Goal: Check status: Check status

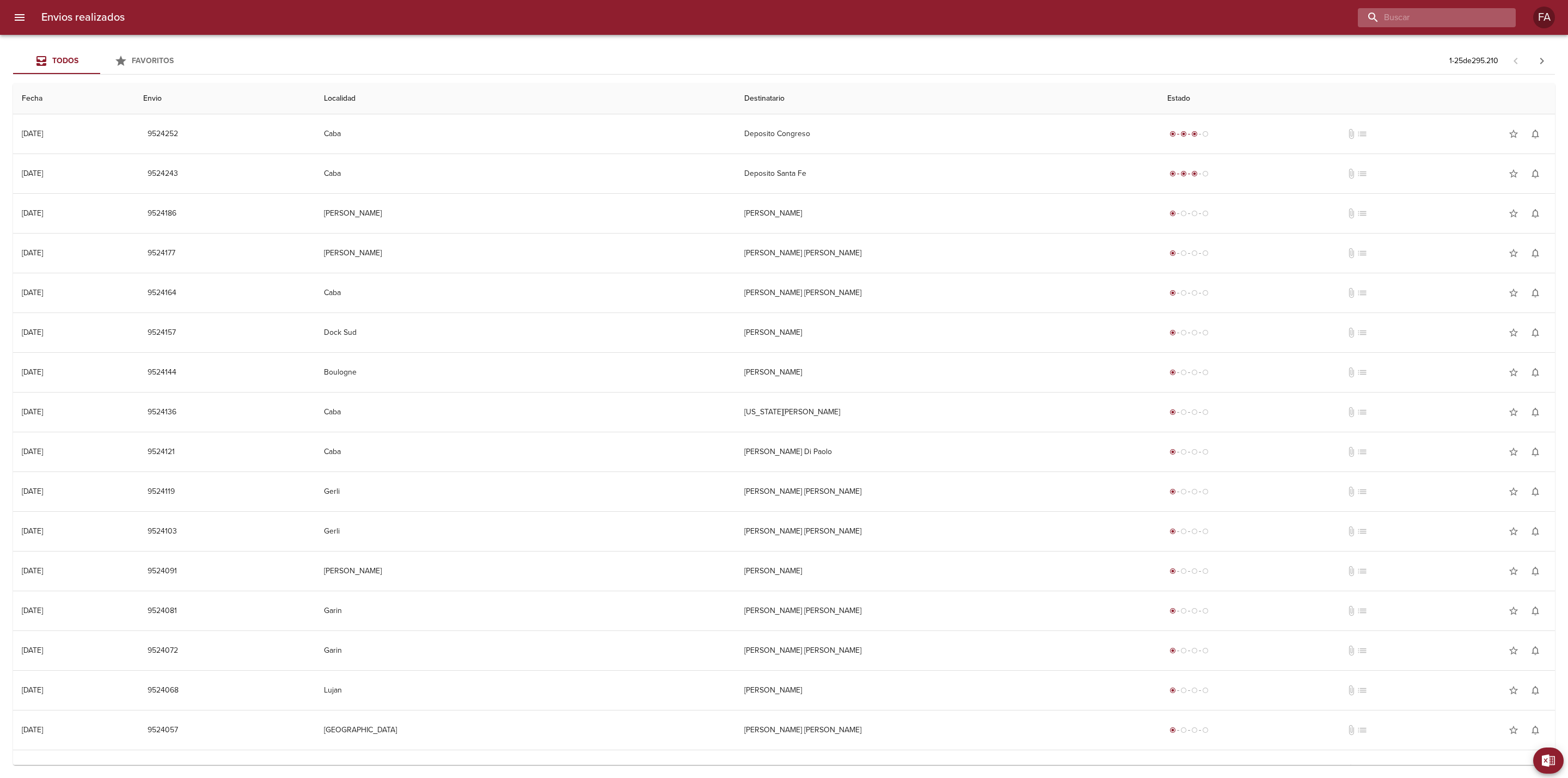
drag, startPoint x: 1454, startPoint y: 16, endPoint x: 1447, endPoint y: 12, distance: 8.1
click at [1045, 13] on input "buscar" at bounding box center [1427, 17] width 139 height 19
paste input "[PERSON_NAME]"
type input "[PERSON_NAME]"
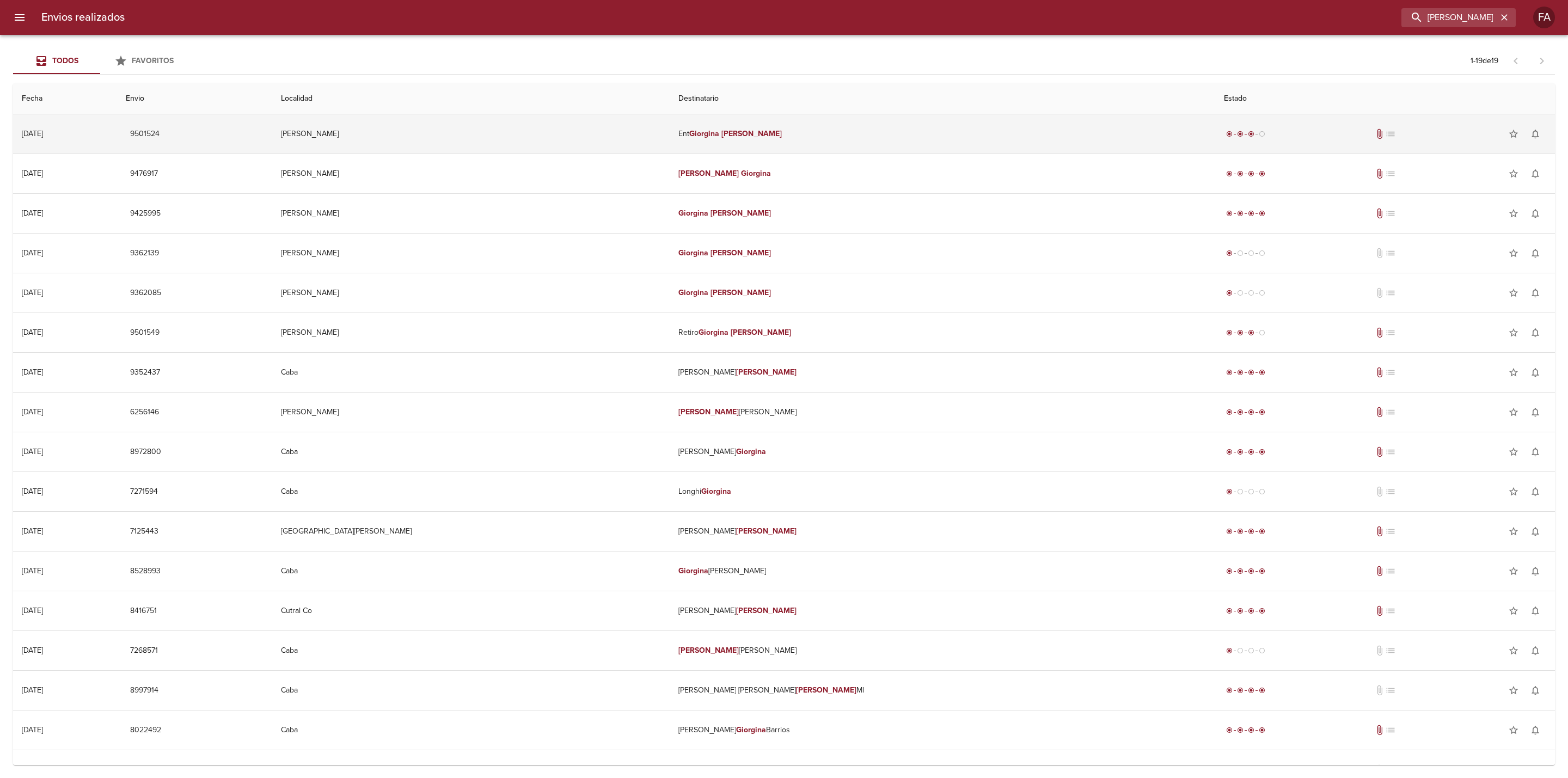
click at [796, 134] on td "Ent [PERSON_NAME]" at bounding box center [942, 134] width 545 height 39
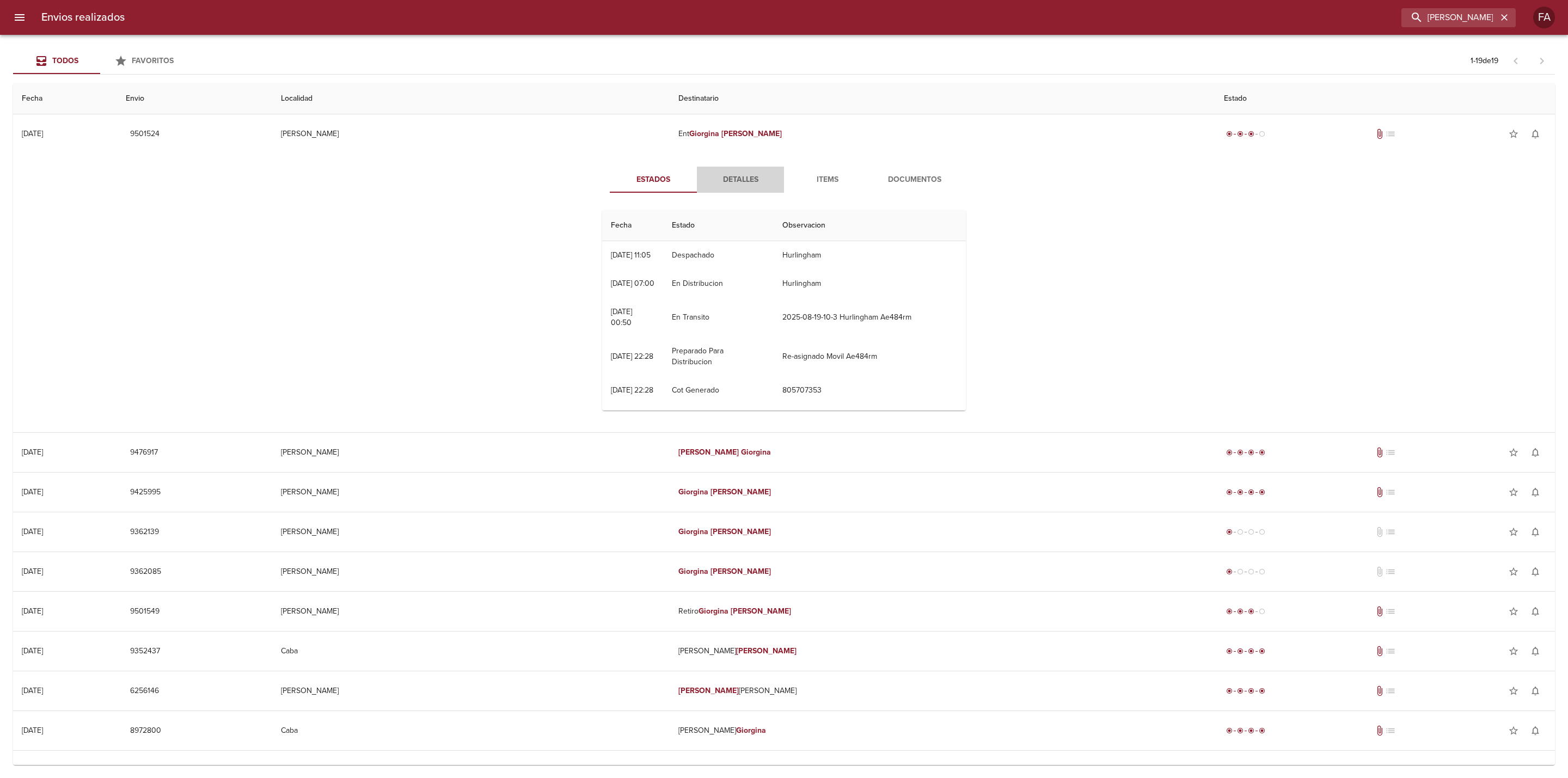
click at [735, 178] on span "Detalles" at bounding box center [741, 180] width 74 height 13
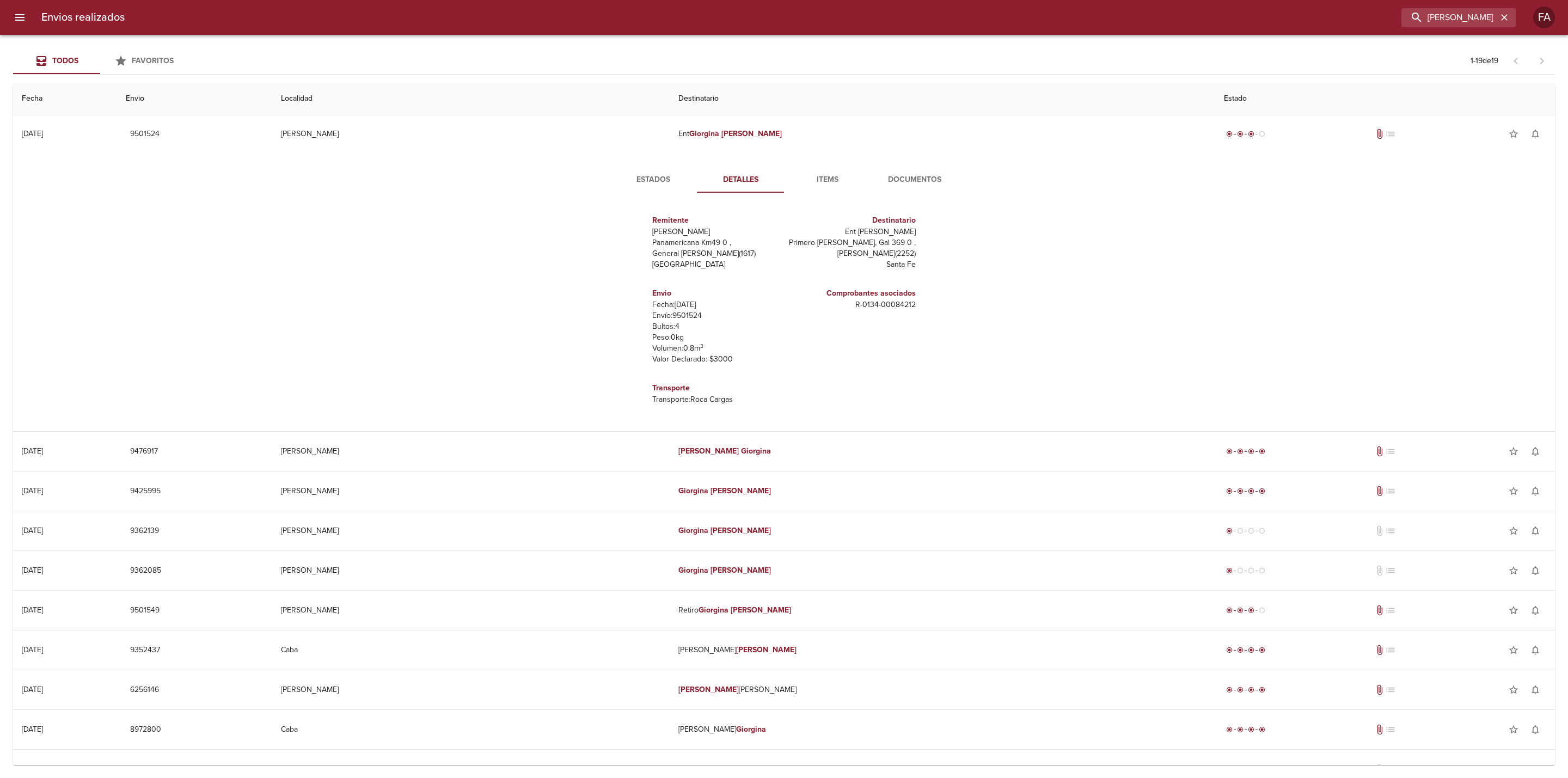
click at [659, 194] on div "Estados Detalles Items Documentos Remitente Wamaro Tortuguitas Panamericana Km4…" at bounding box center [784, 292] width 392 height 251
click at [658, 181] on span "Estados" at bounding box center [654, 180] width 74 height 13
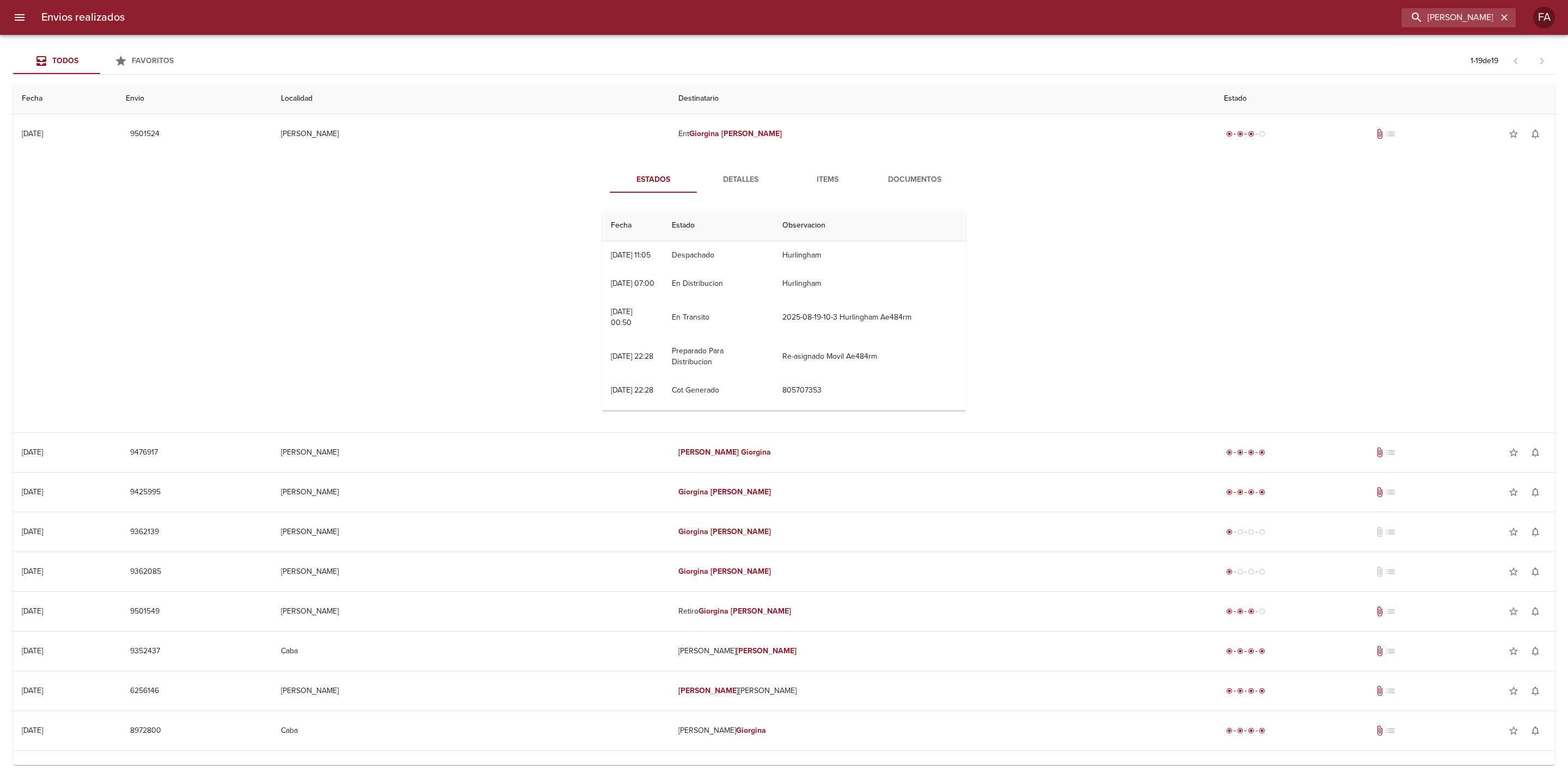
click at [746, 175] on span "Detalles" at bounding box center [741, 180] width 74 height 13
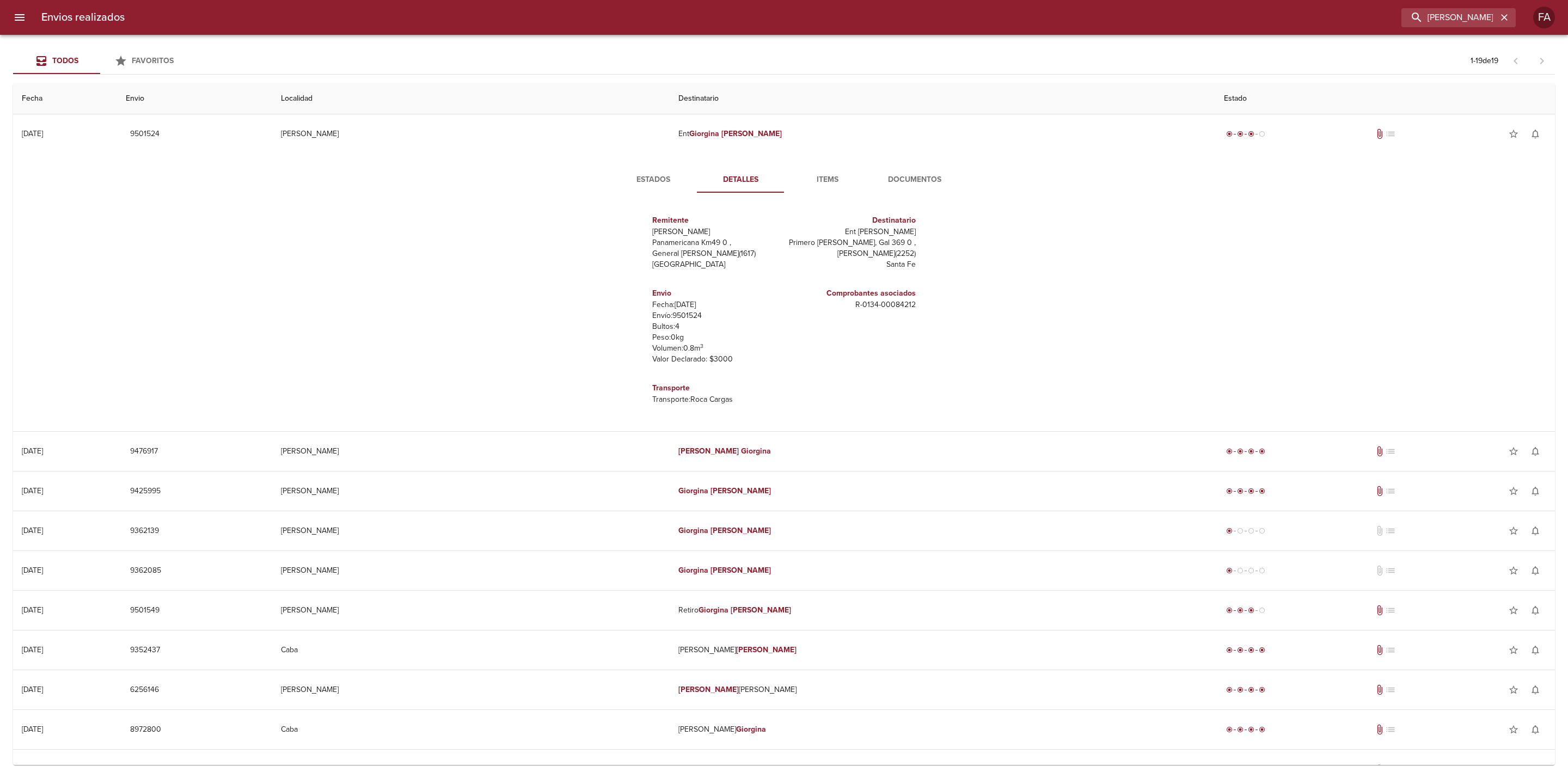
click at [660, 172] on button "Estados" at bounding box center [653, 180] width 87 height 26
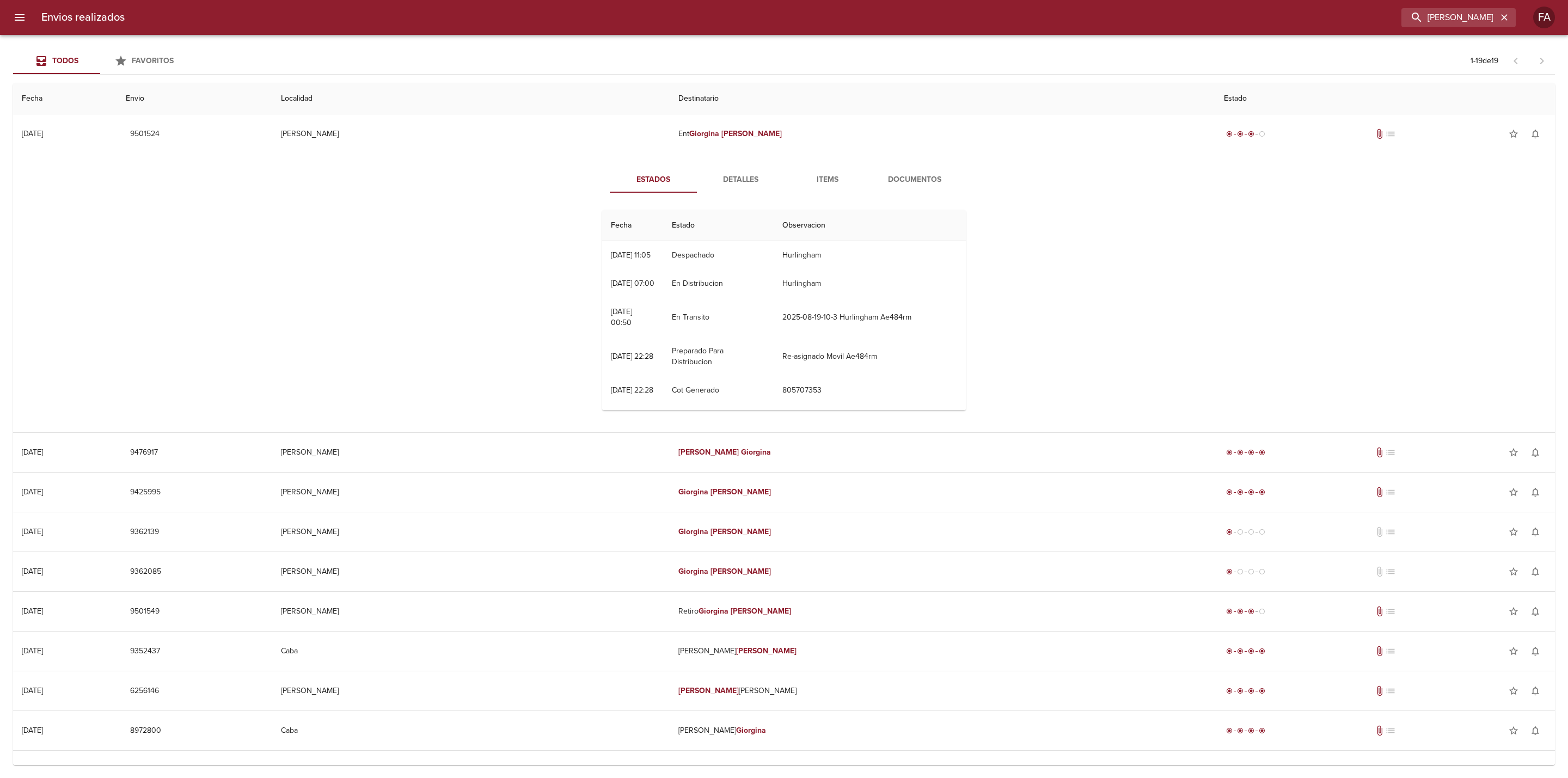
click at [727, 180] on span "Detalles" at bounding box center [741, 180] width 74 height 13
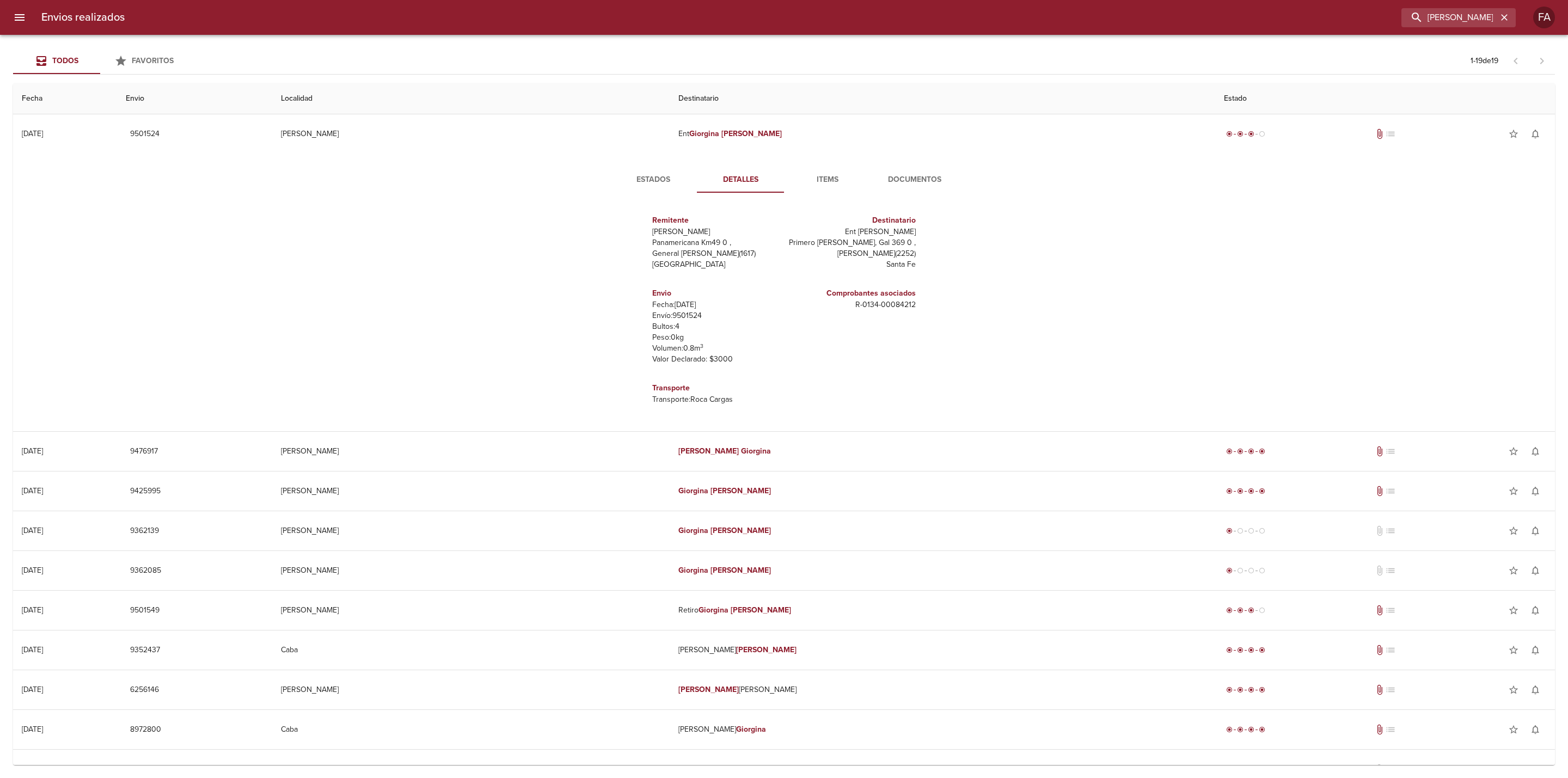
click at [658, 172] on button "Estados" at bounding box center [653, 180] width 87 height 26
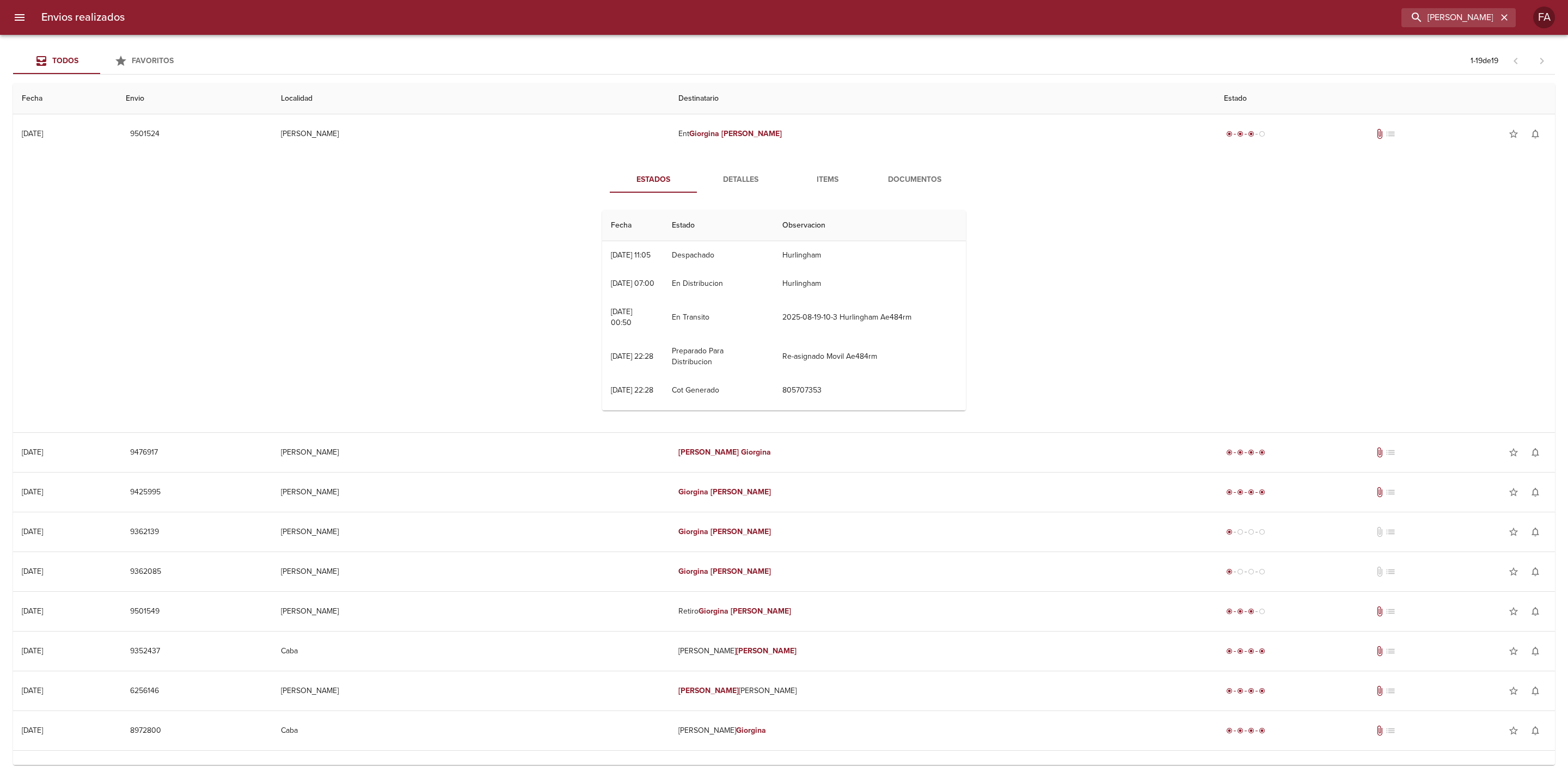
click at [723, 177] on span "Detalles" at bounding box center [741, 180] width 74 height 13
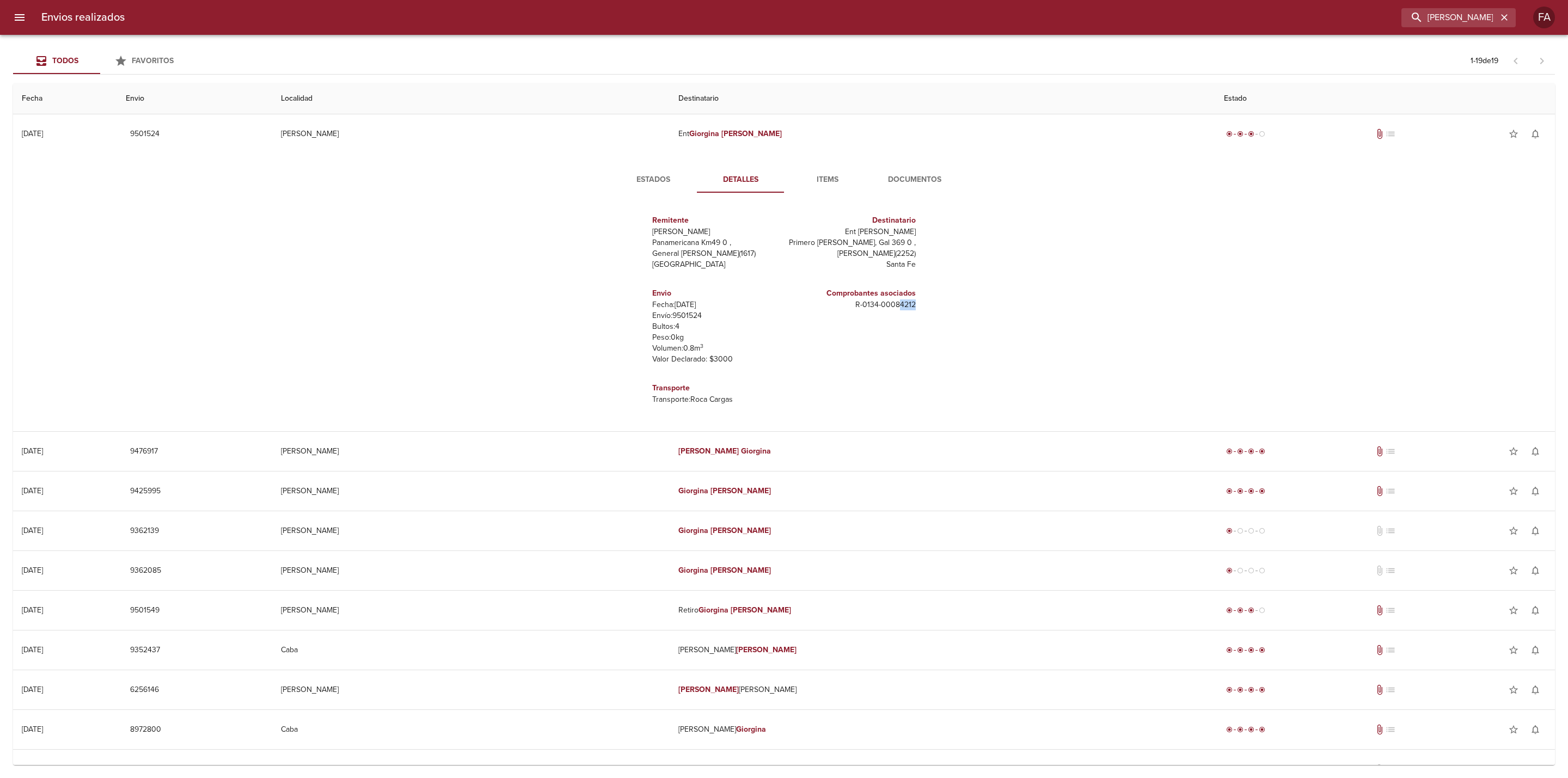
drag, startPoint x: 894, startPoint y: 312, endPoint x: 905, endPoint y: 307, distance: 12.1
click at [923, 312] on div "Remitente Wamaro Tortuguitas Panamericana Km49 0 , General [PERSON_NAME] ( 1617…" at bounding box center [784, 310] width 373 height 217
click at [832, 177] on span "Items" at bounding box center [828, 180] width 74 height 13
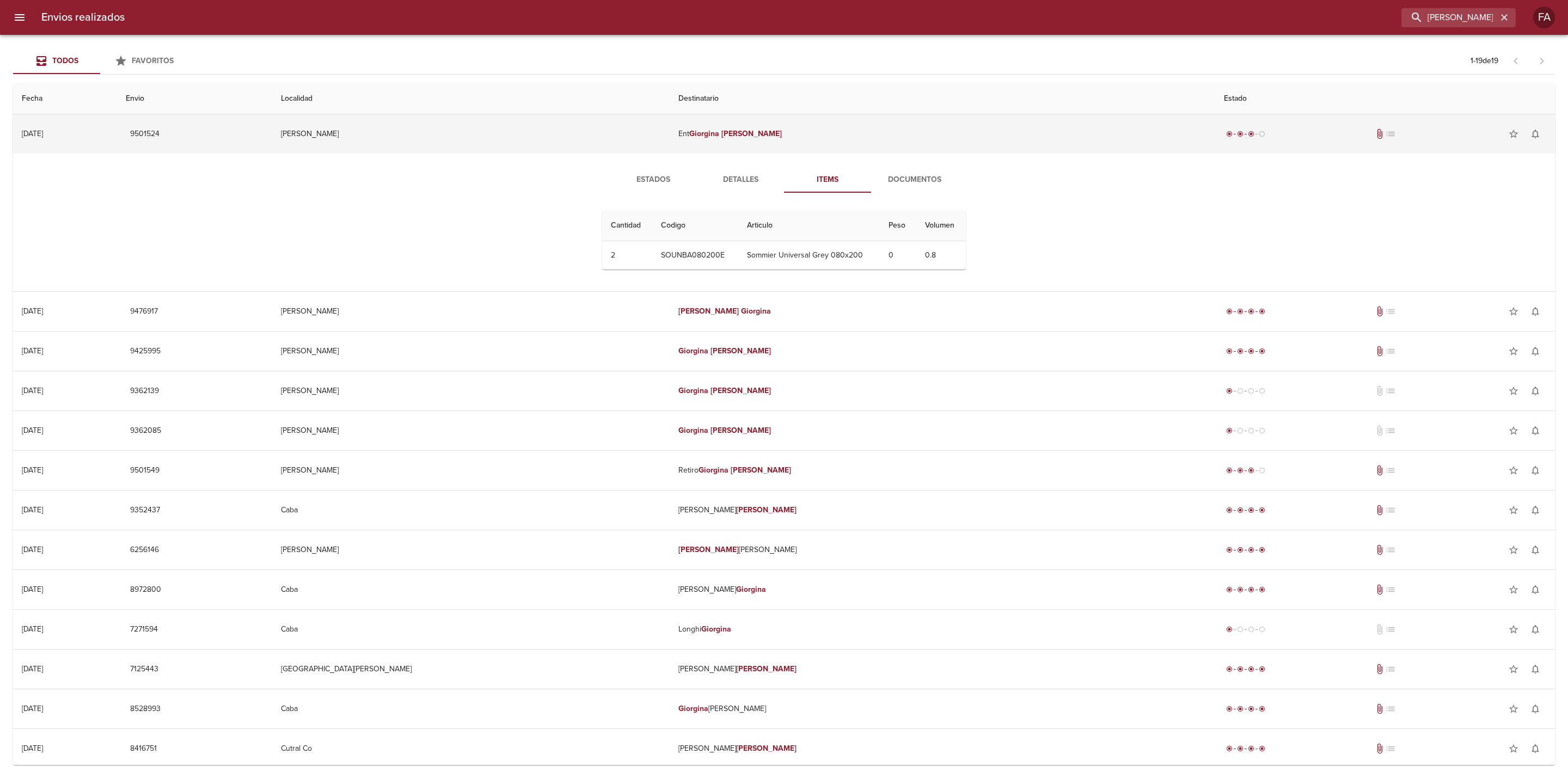
click at [807, 139] on td "Ent [PERSON_NAME]" at bounding box center [942, 134] width 545 height 39
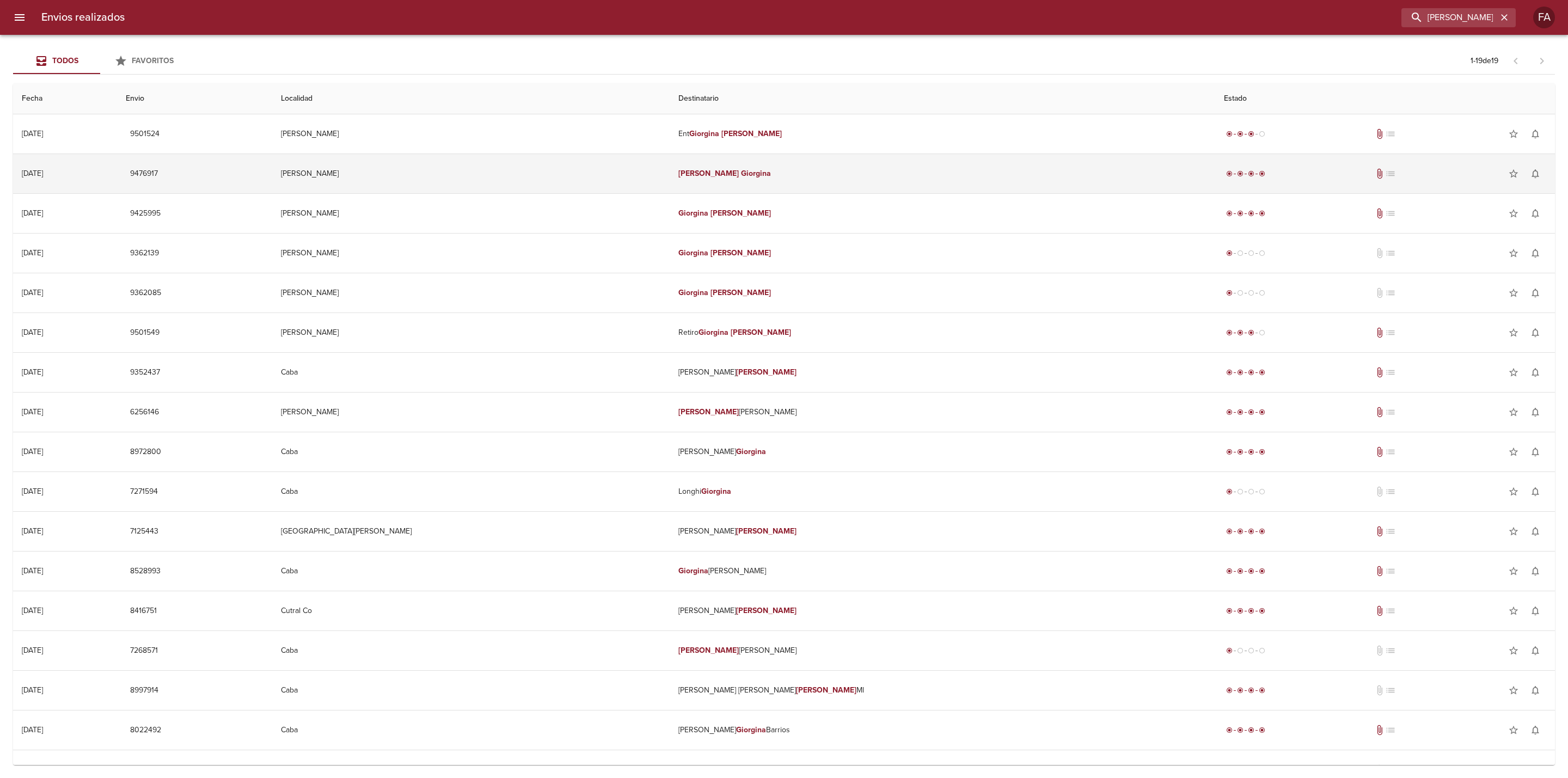
click at [838, 162] on td "[PERSON_NAME]" at bounding box center [942, 173] width 545 height 39
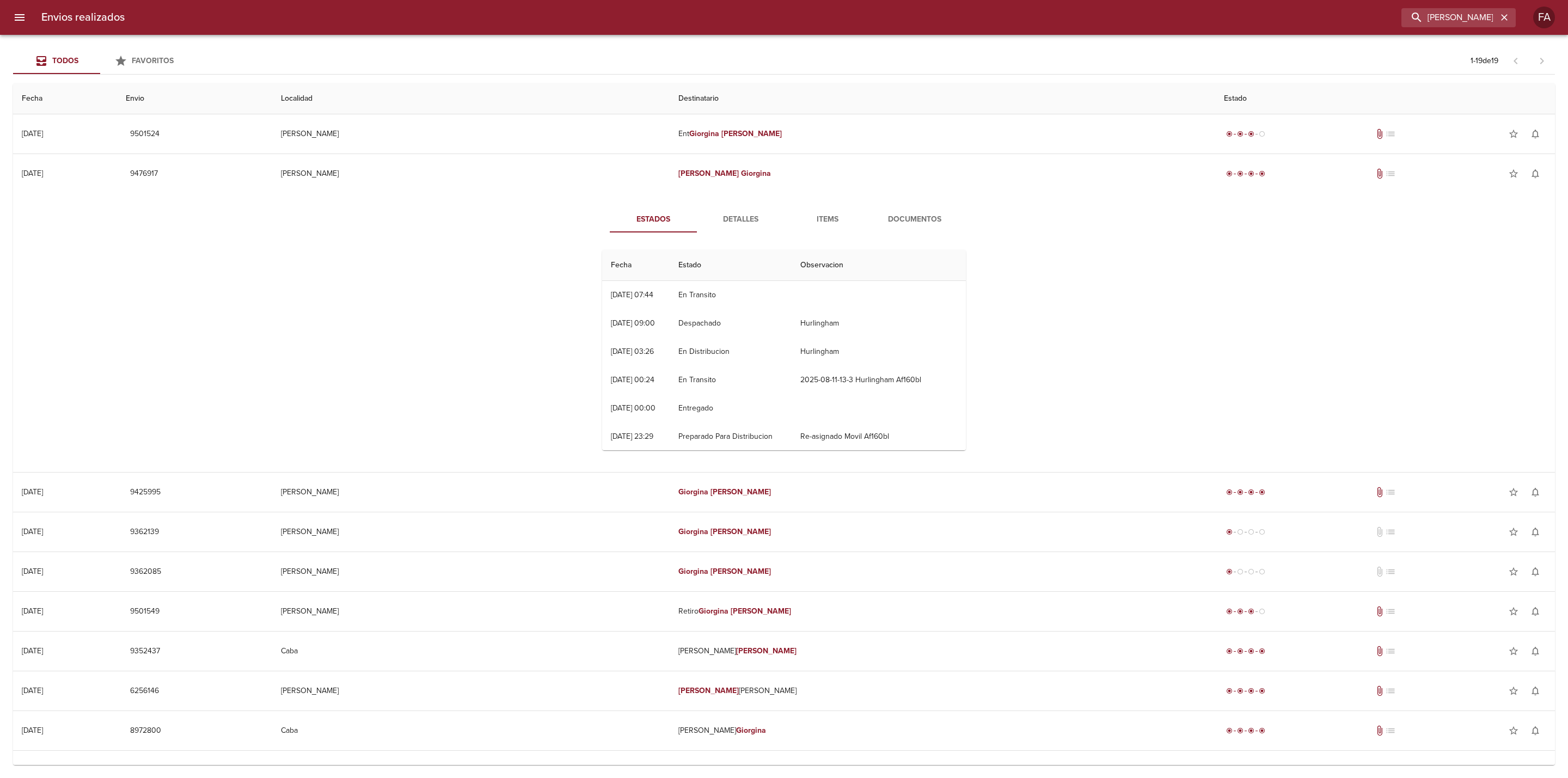
click at [763, 229] on button "Detalles" at bounding box center [740, 219] width 87 height 26
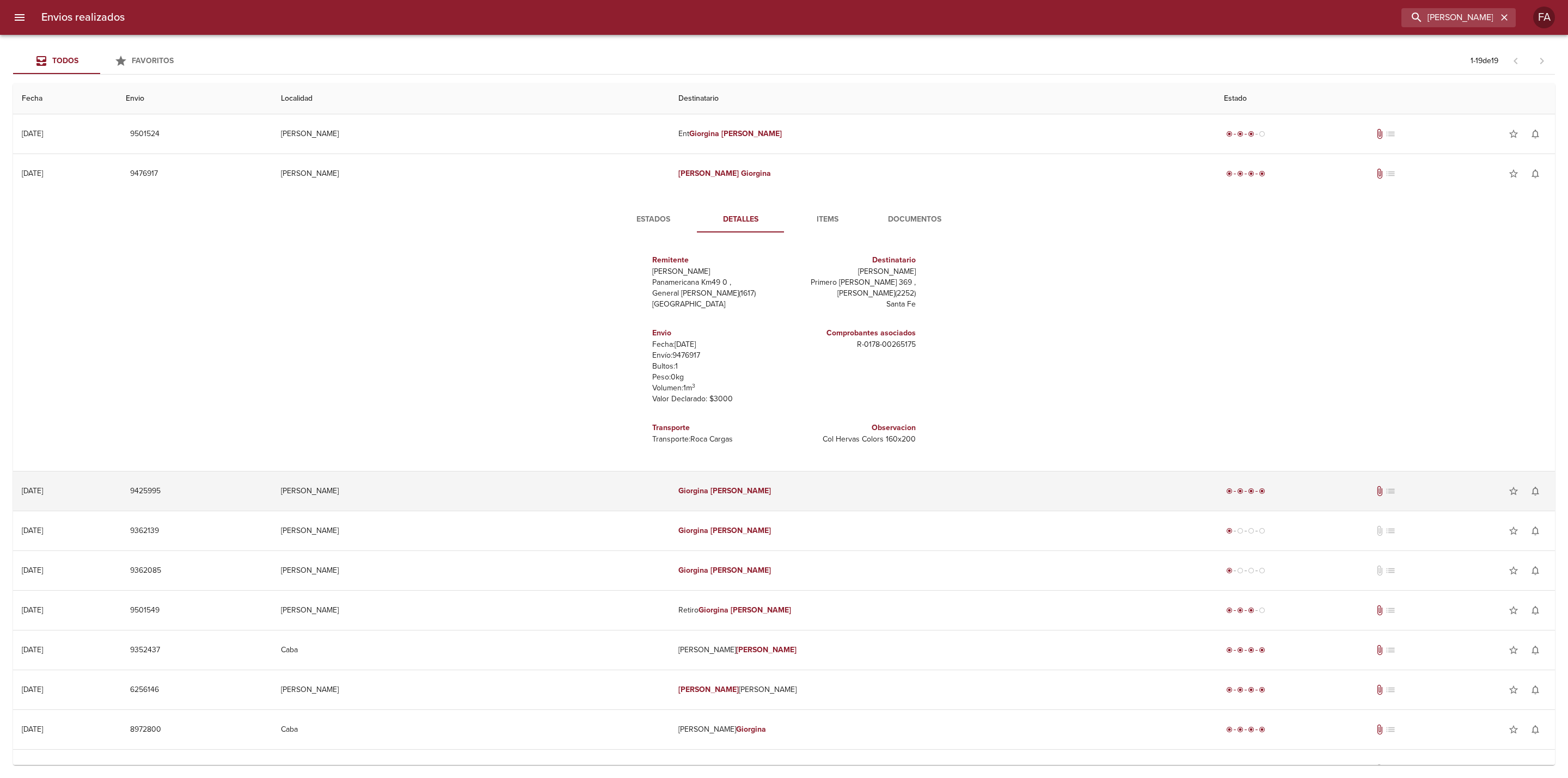
click at [822, 492] on td "[PERSON_NAME]" at bounding box center [942, 491] width 545 height 39
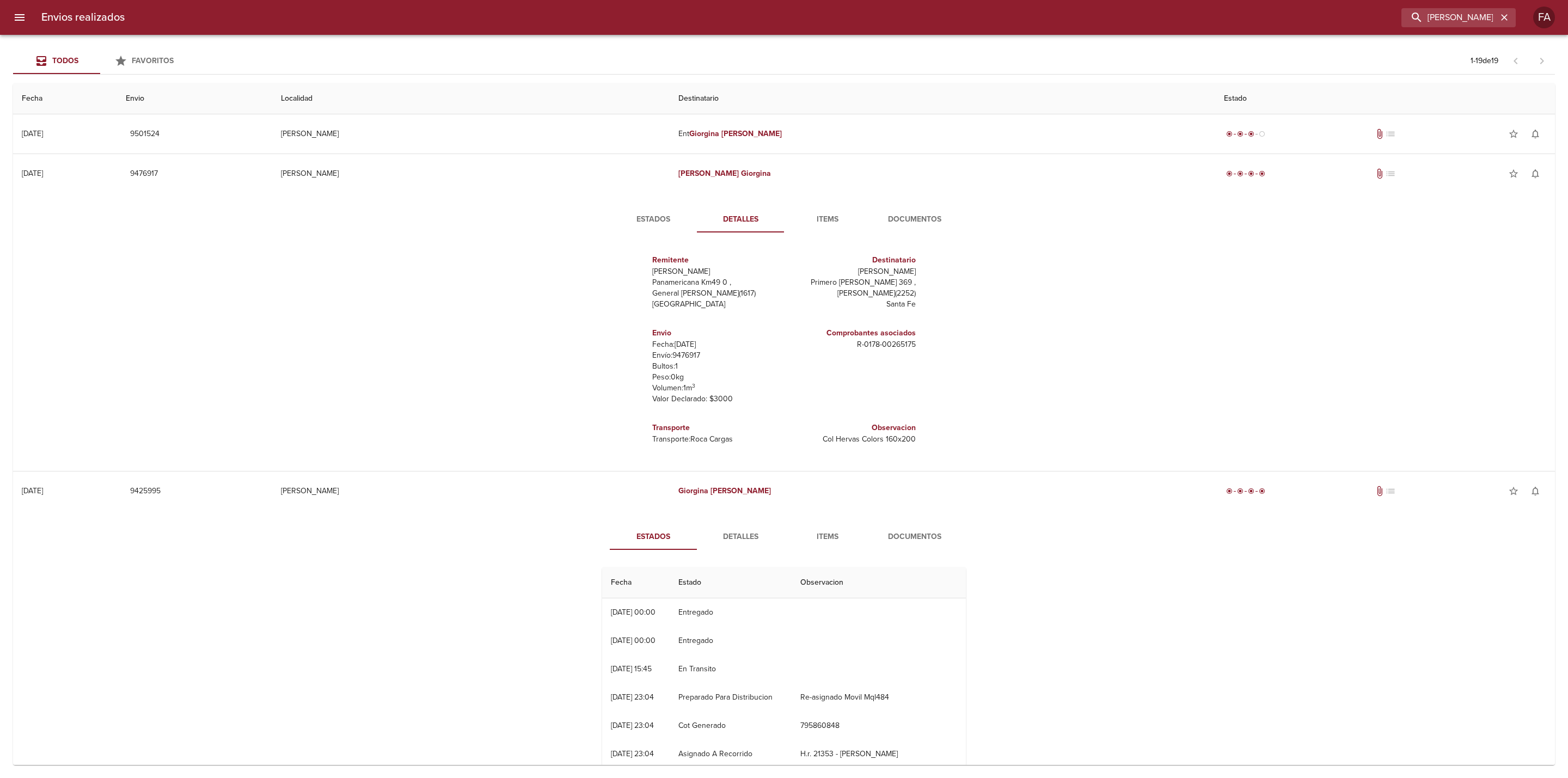
click at [737, 500] on span "Detalles" at bounding box center [741, 537] width 74 height 13
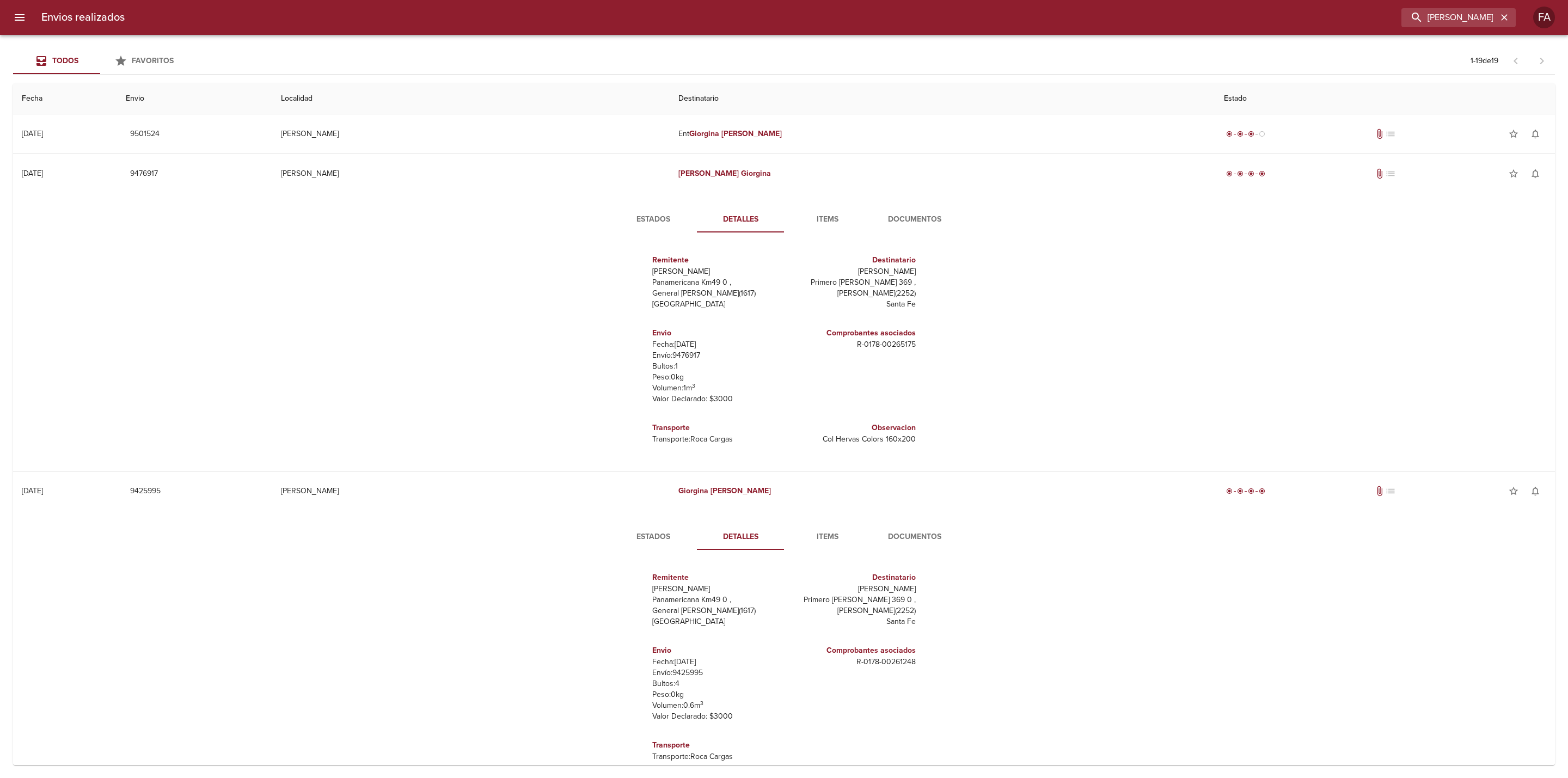
scroll to position [245, 0]
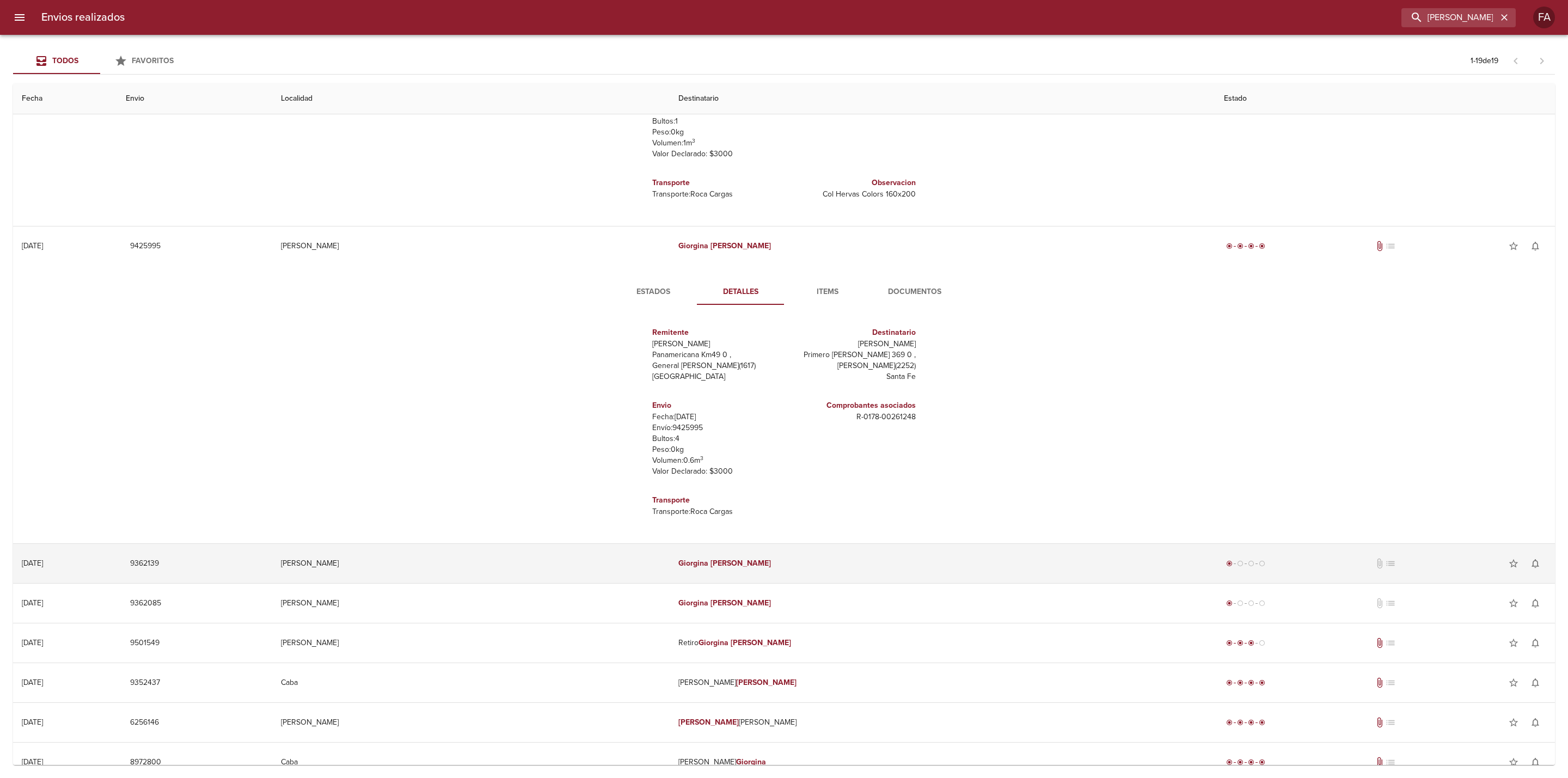
click at [820, 500] on td "[PERSON_NAME]" at bounding box center [942, 564] width 545 height 39
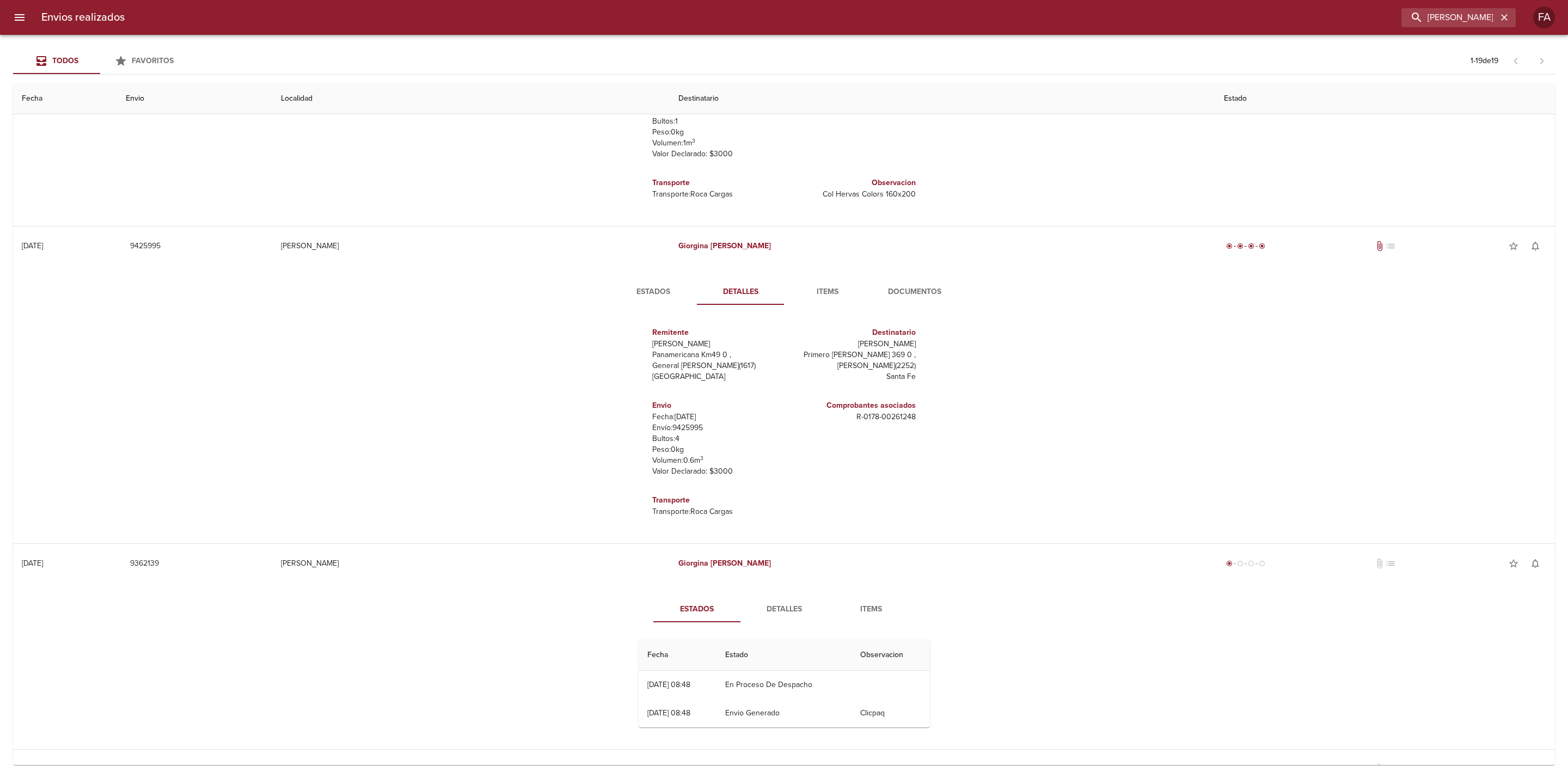
click at [765, 500] on span "Detalles" at bounding box center [784, 609] width 74 height 13
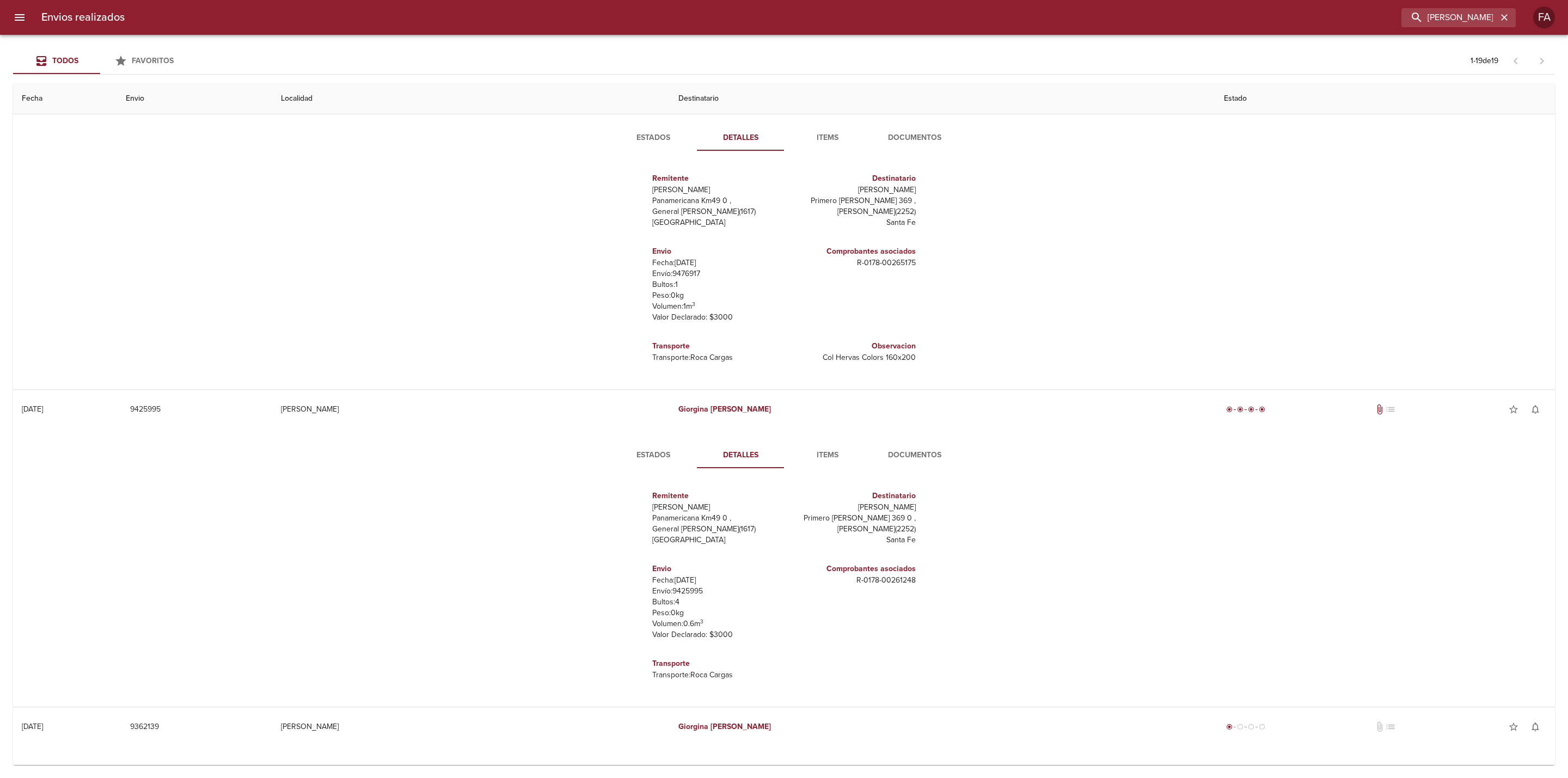
scroll to position [0, 0]
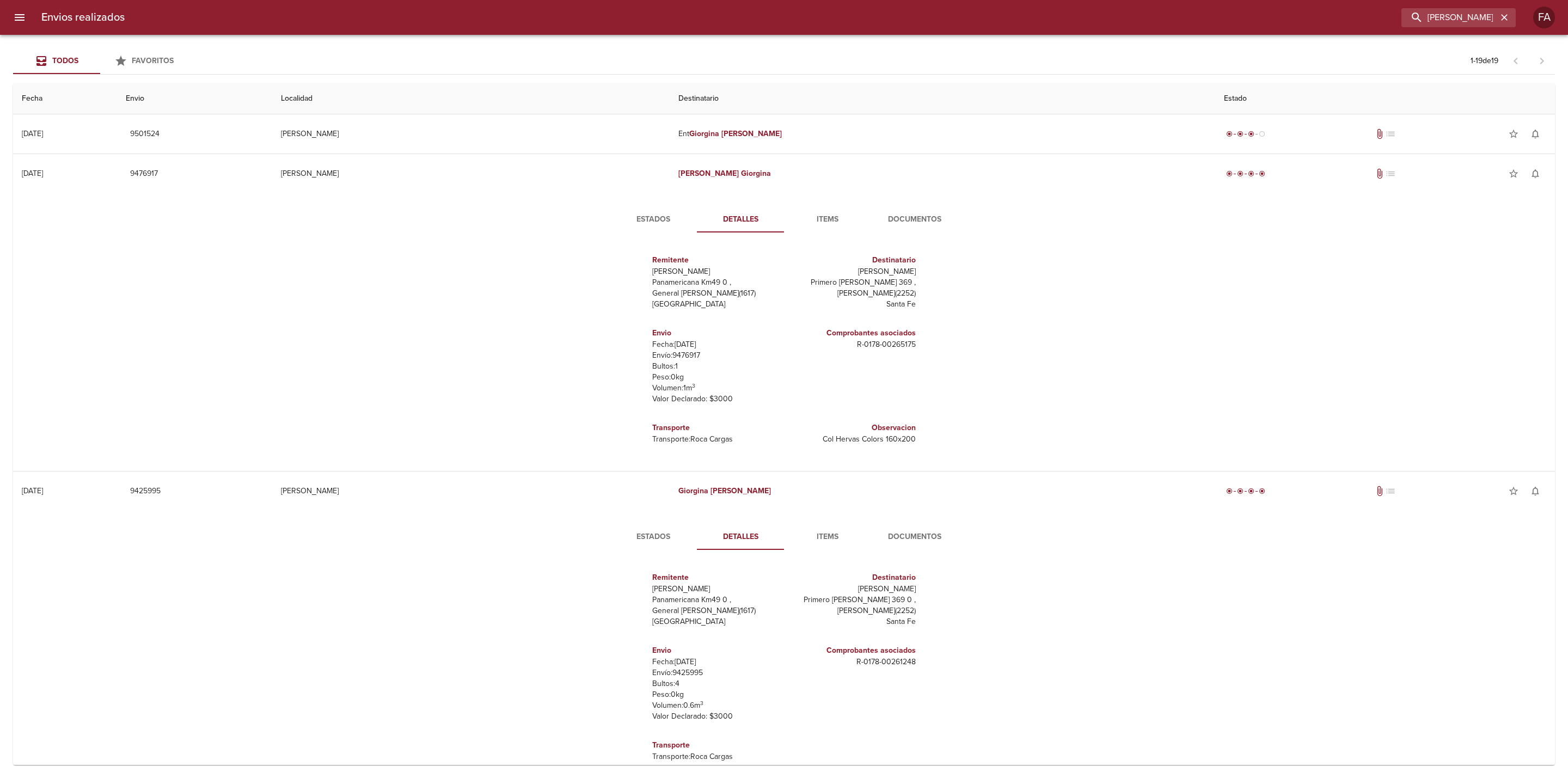
click at [830, 224] on span "Items" at bounding box center [828, 220] width 74 height 13
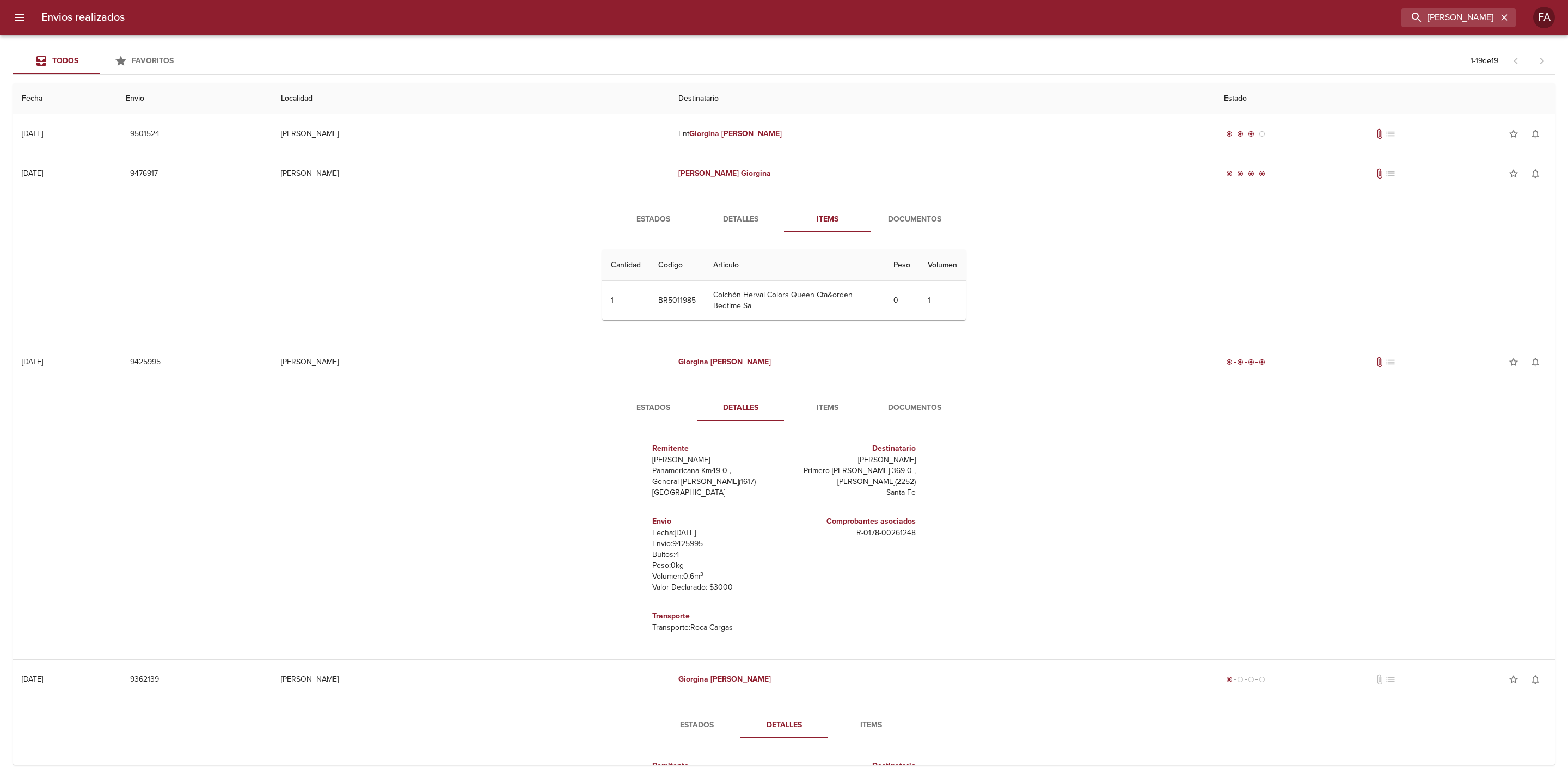
click at [641, 214] on span "Estados" at bounding box center [654, 220] width 74 height 13
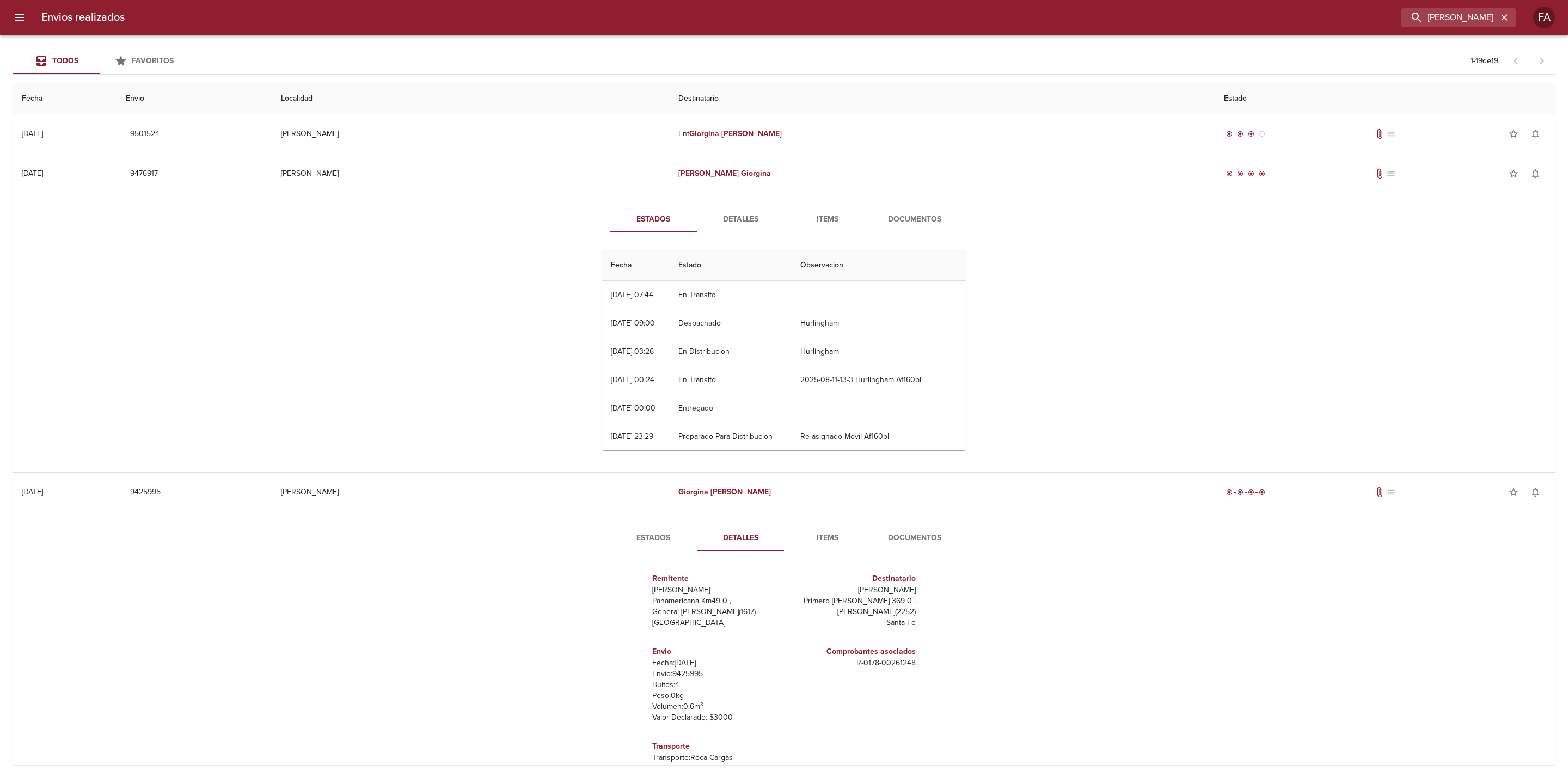
click at [734, 216] on span "Detalles" at bounding box center [741, 220] width 74 height 13
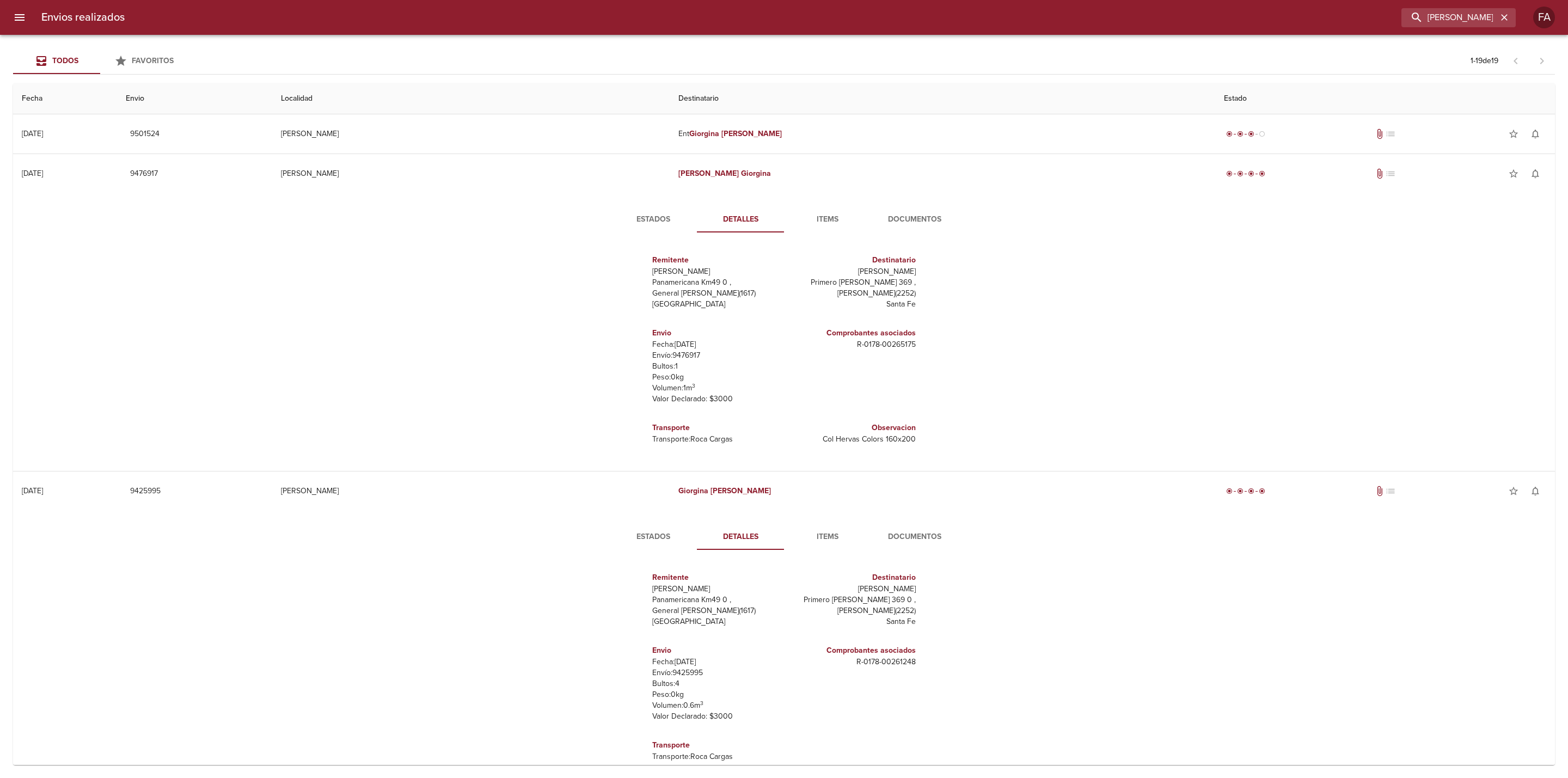
click at [887, 211] on button "Documentos" at bounding box center [914, 219] width 87 height 26
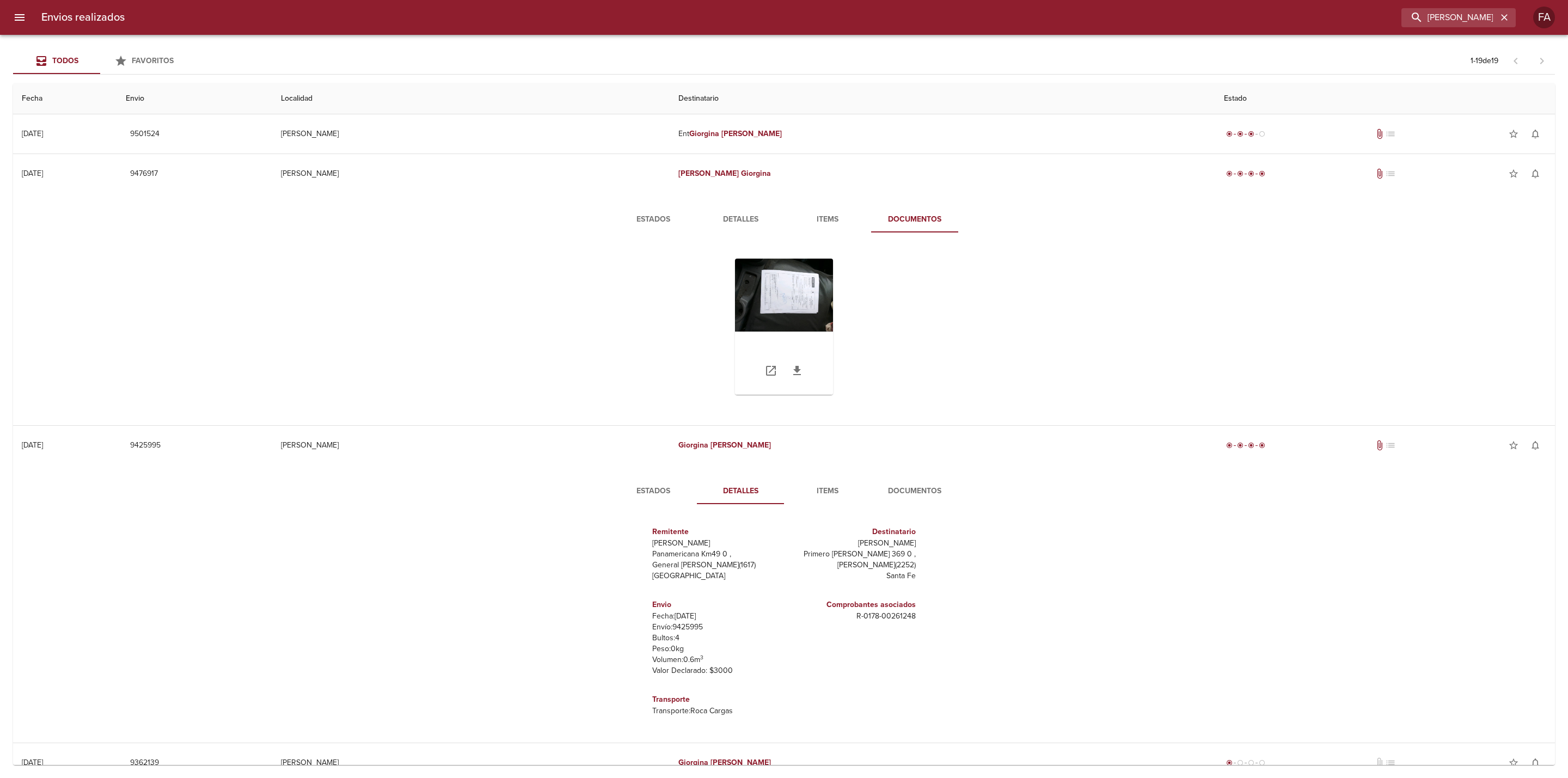
click at [792, 282] on div "Tabla de envíos del cliente" at bounding box center [784, 327] width 98 height 136
click at [768, 217] on span "Detalles" at bounding box center [741, 220] width 74 height 13
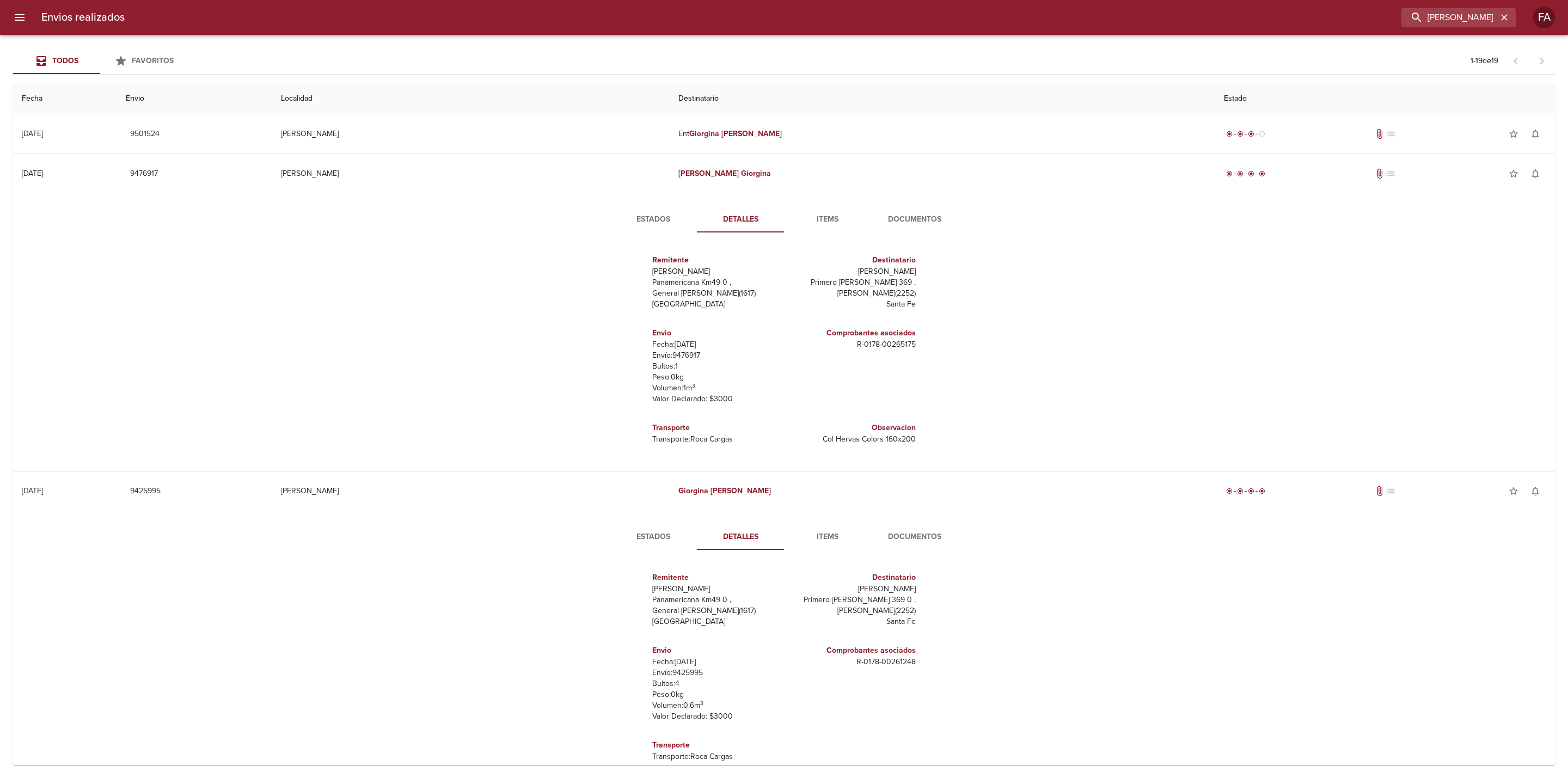
click at [751, 214] on span "Detalles" at bounding box center [741, 220] width 74 height 13
click at [684, 346] on p "Fecha: [DATE]" at bounding box center [716, 345] width 127 height 11
click at [684, 350] on p "Envío: 9476917" at bounding box center [716, 356] width 127 height 11
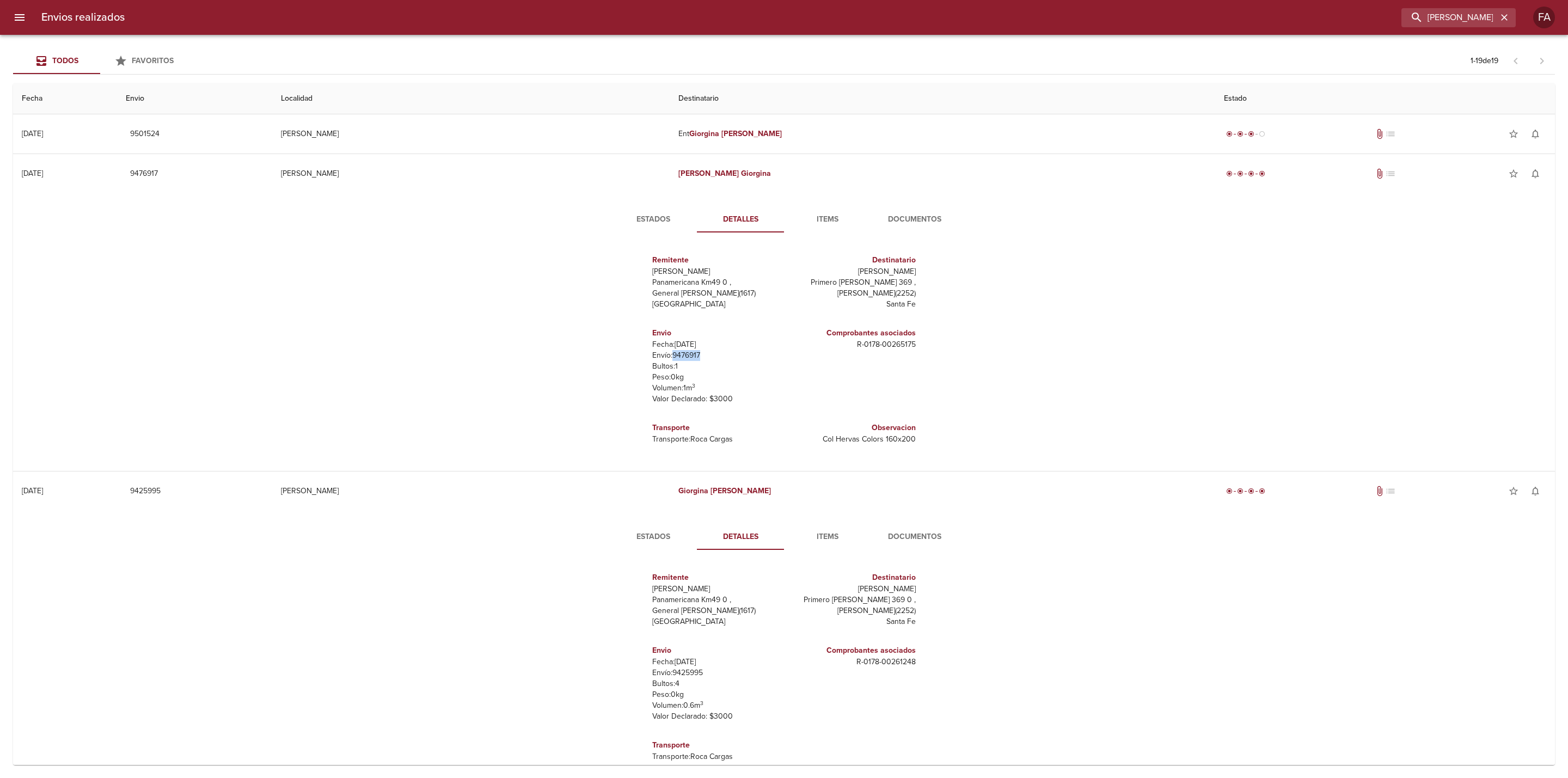
copy p "9476917"
click at [886, 338] on h6 "Comprobantes asociados" at bounding box center [852, 334] width 127 height 12
click at [894, 345] on p "R - 0178 - 00265175" at bounding box center [852, 345] width 127 height 11
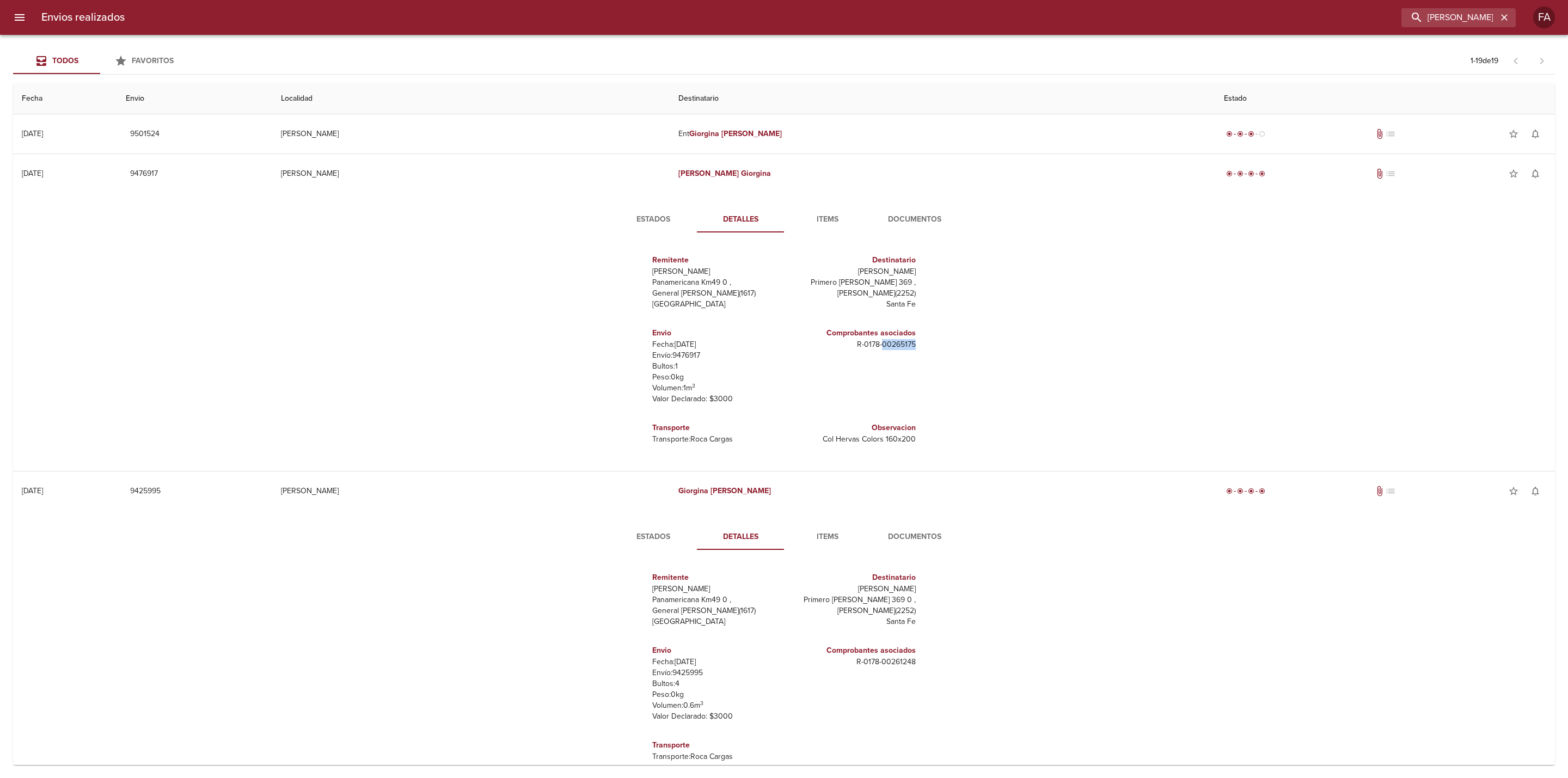
click at [894, 345] on p "R - 0178 - 00265175" at bounding box center [852, 345] width 127 height 11
click at [918, 340] on div "Remitente Wamaro Tortuguitas Panamericana Km49 0 , General [PERSON_NAME] ( 1617…" at bounding box center [784, 349] width 373 height 217
drag, startPoint x: 853, startPoint y: 340, endPoint x: 881, endPoint y: 347, distance: 28.9
click at [877, 345] on p "R - 0178 - 00265175" at bounding box center [852, 345] width 127 height 11
click at [901, 347] on p "R - 0178 - 00265175" at bounding box center [852, 345] width 127 height 11
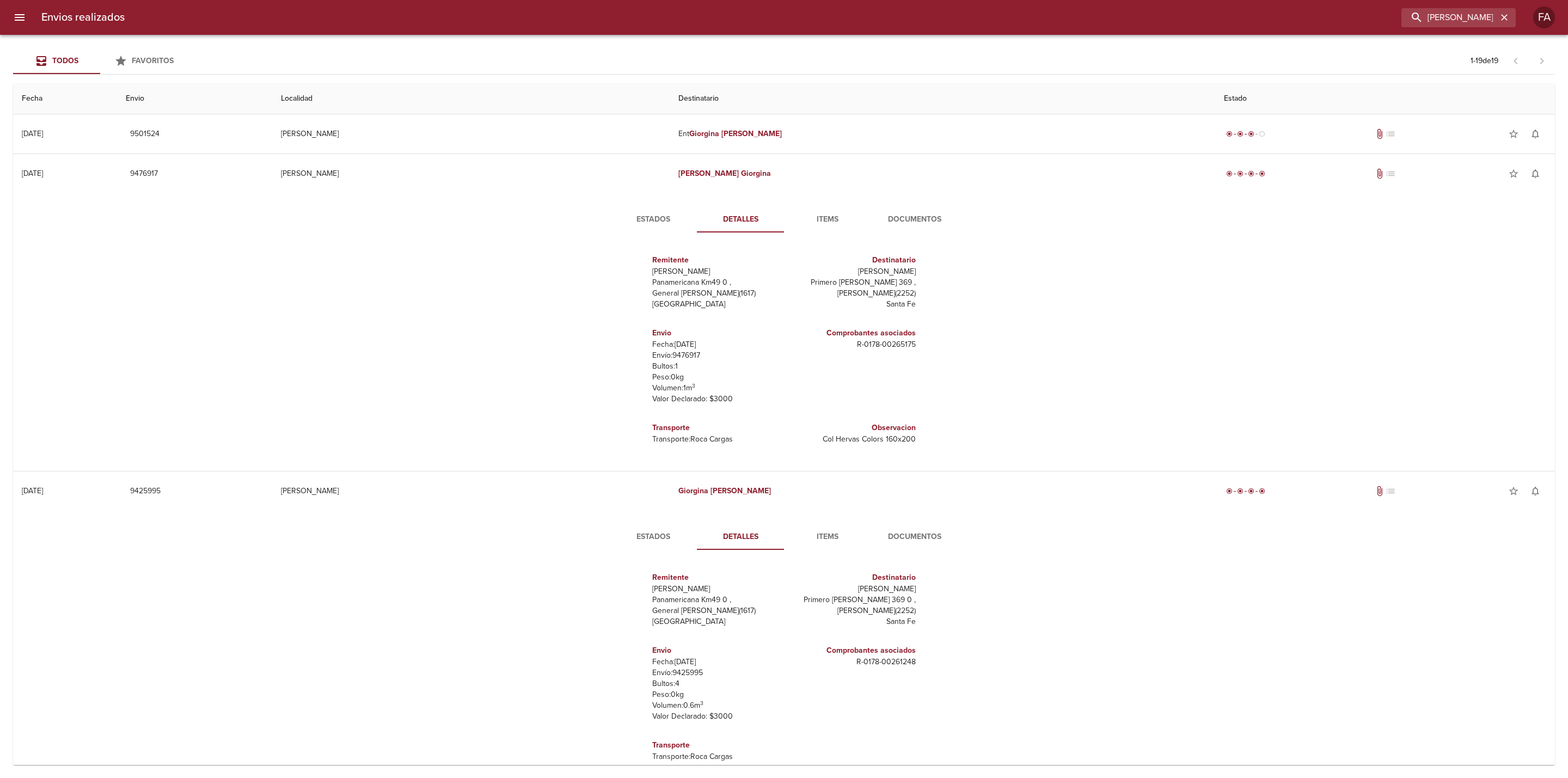
drag, startPoint x: 853, startPoint y: 266, endPoint x: 911, endPoint y: 272, distance: 58.3
click at [911, 272] on div "Destinatario [PERSON_NAME] Primero [PERSON_NAME] 369 , [PERSON_NAME] ( 2252 ) […" at bounding box center [852, 282] width 136 height 73
copy p "[PERSON_NAME]"
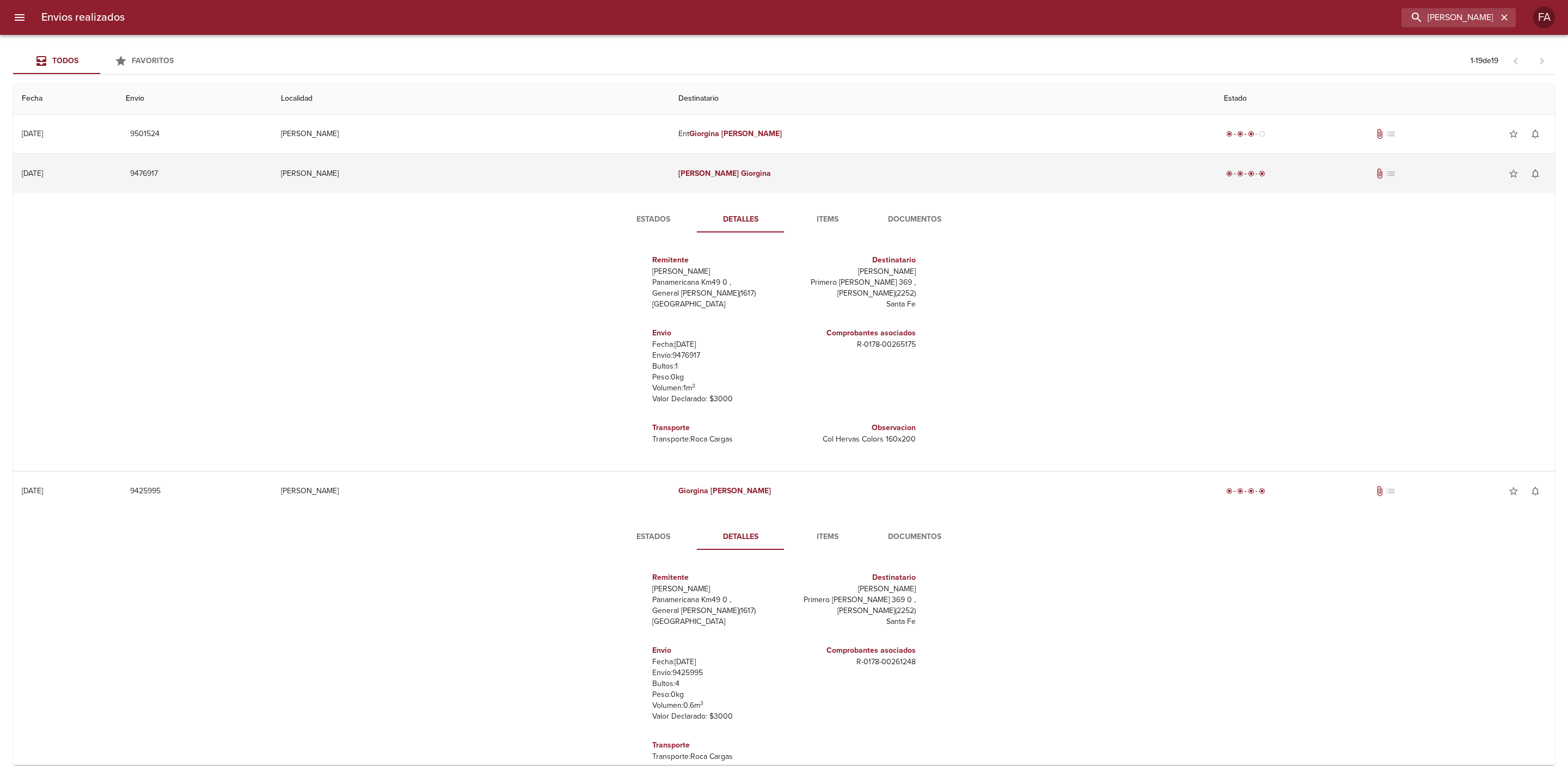
click at [802, 175] on td "[PERSON_NAME]" at bounding box center [942, 173] width 545 height 39
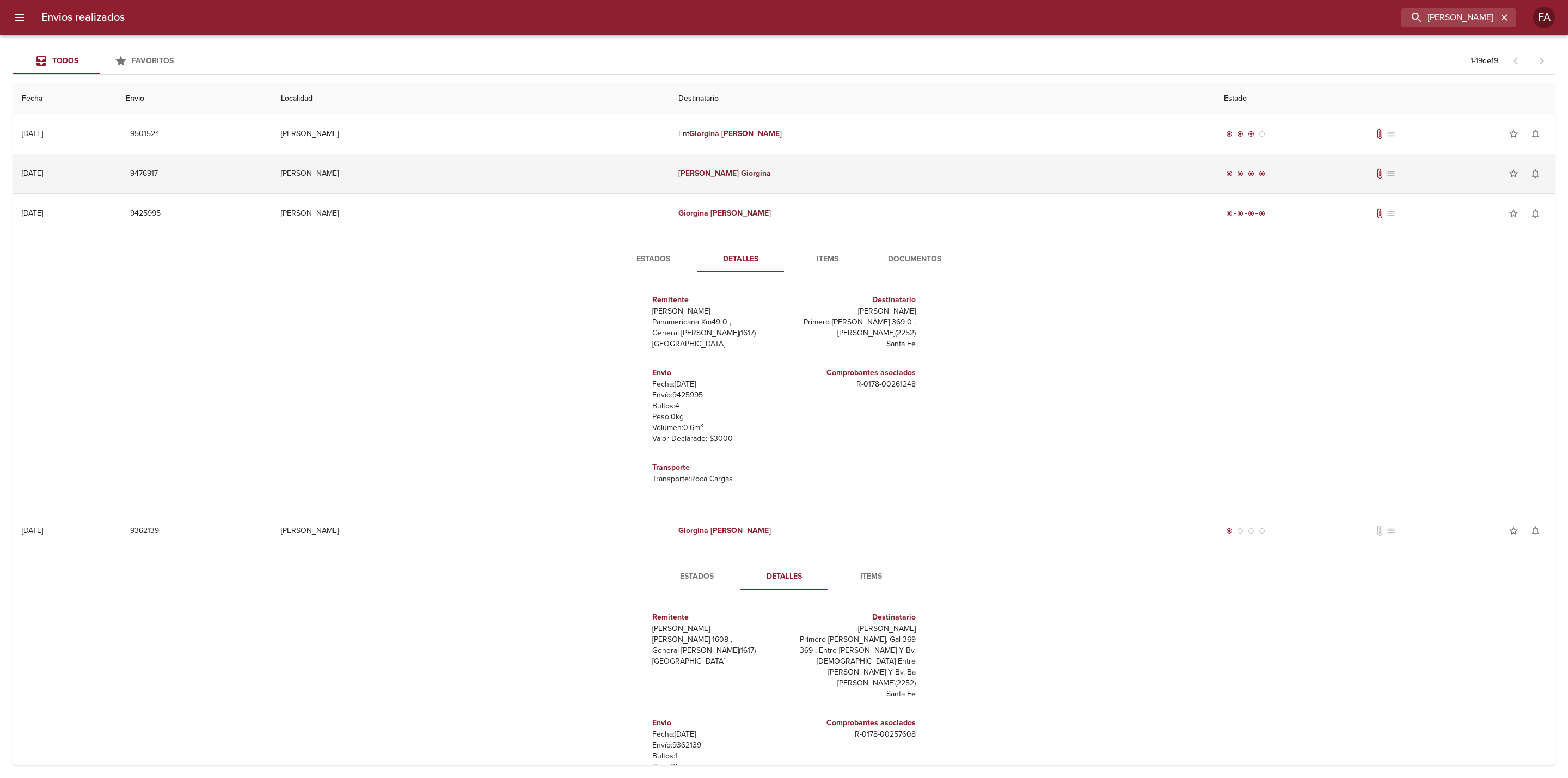
click at [802, 175] on td "[PERSON_NAME]" at bounding box center [942, 173] width 545 height 39
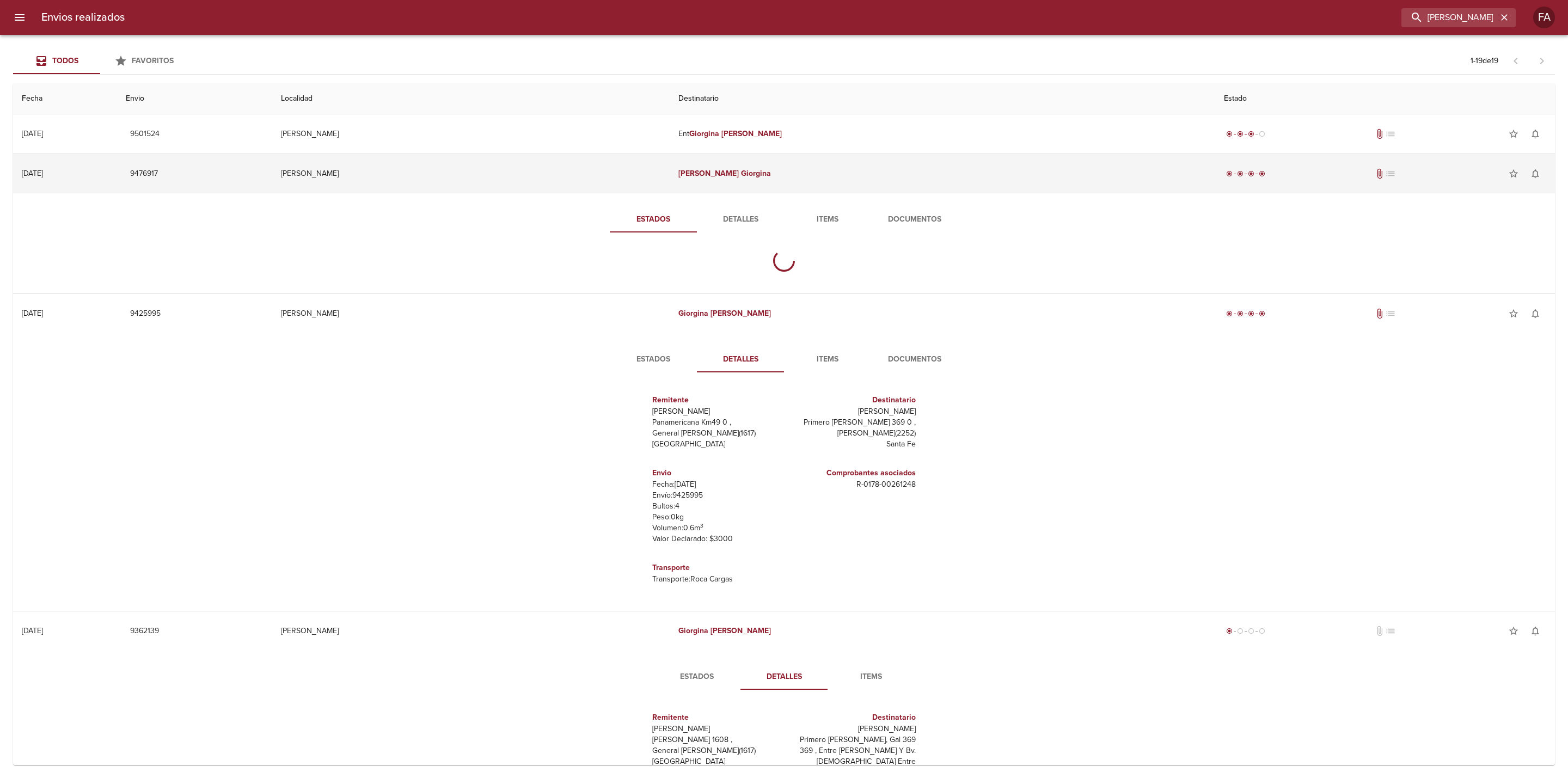
click at [803, 183] on td "[PERSON_NAME]" at bounding box center [942, 173] width 545 height 39
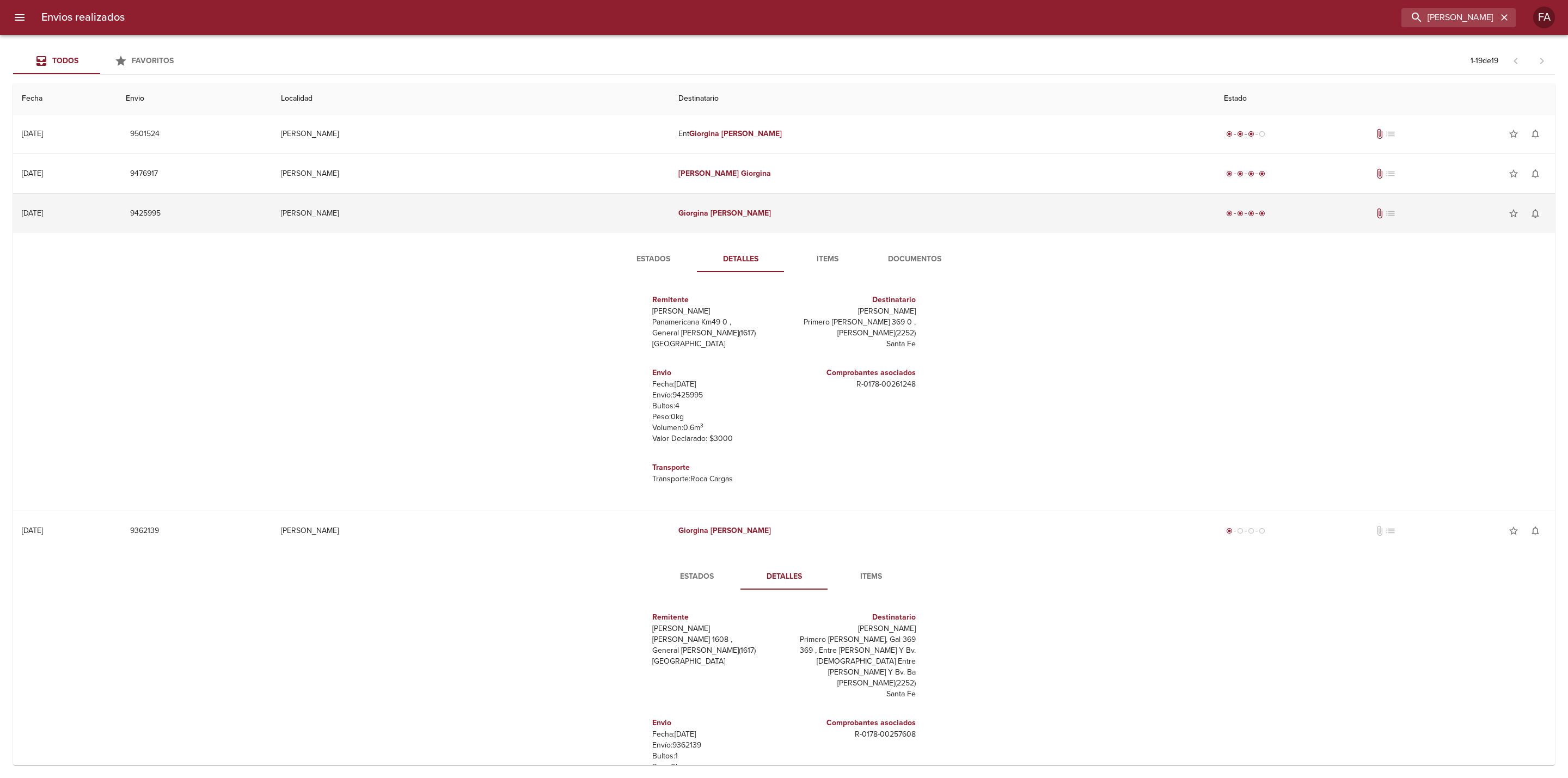
click at [791, 212] on td "[PERSON_NAME]" at bounding box center [942, 213] width 545 height 39
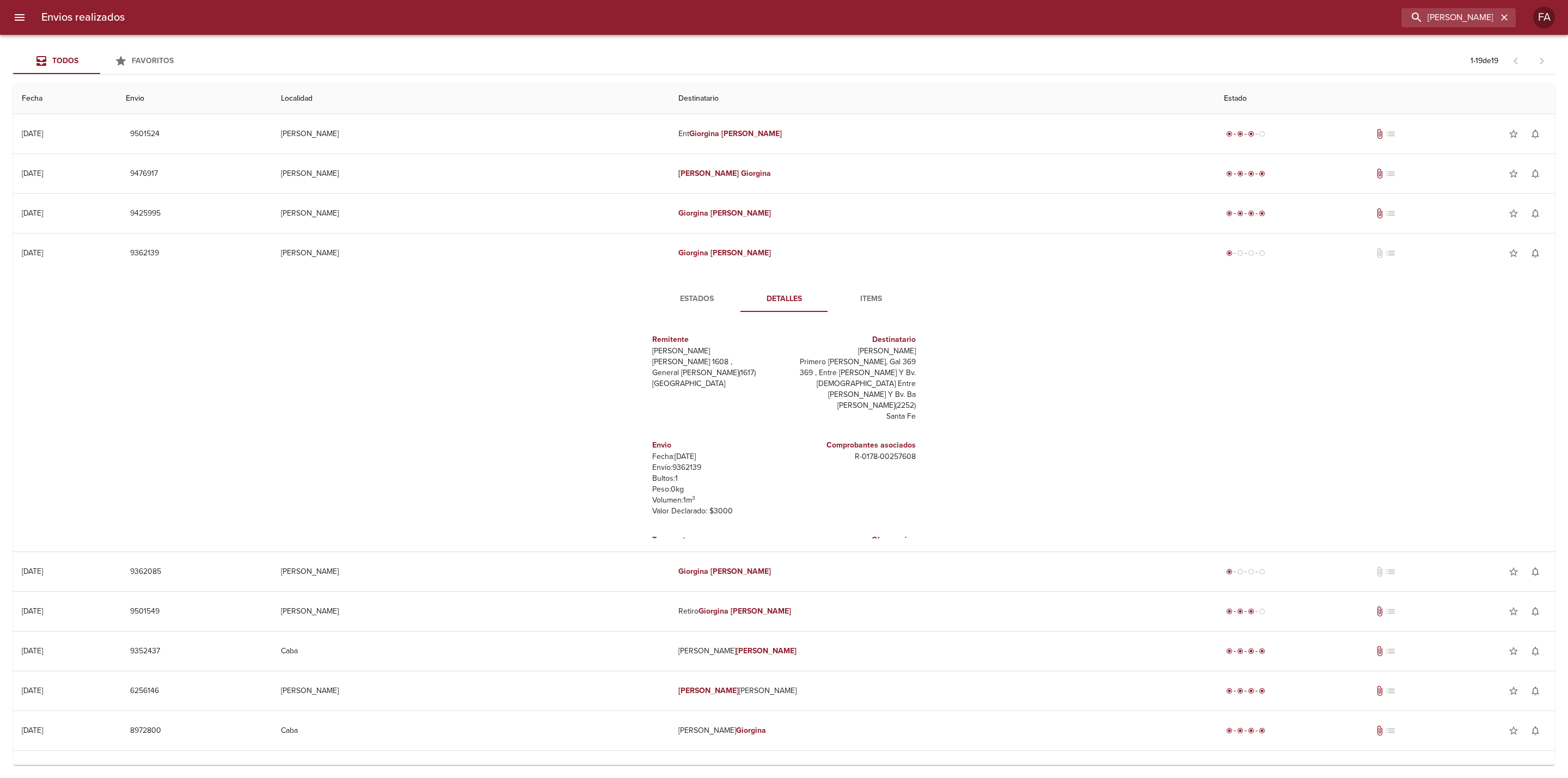
click at [802, 234] on td "Tabla de envíos del cliente" at bounding box center [783, 233] width 1542 height 1
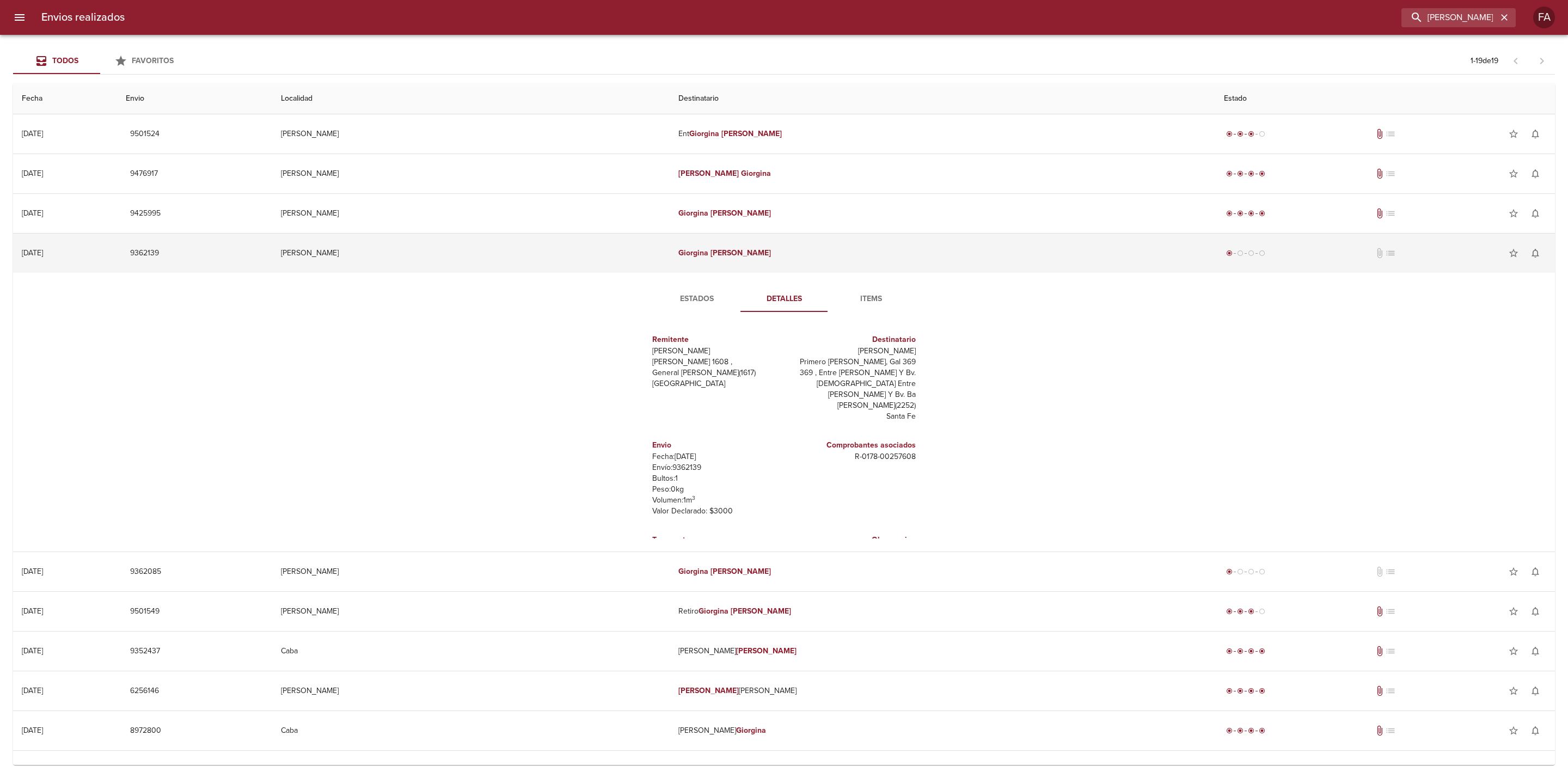
click at [818, 264] on td "[PERSON_NAME]" at bounding box center [942, 253] width 545 height 39
